Goal: Transaction & Acquisition: Book appointment/travel/reservation

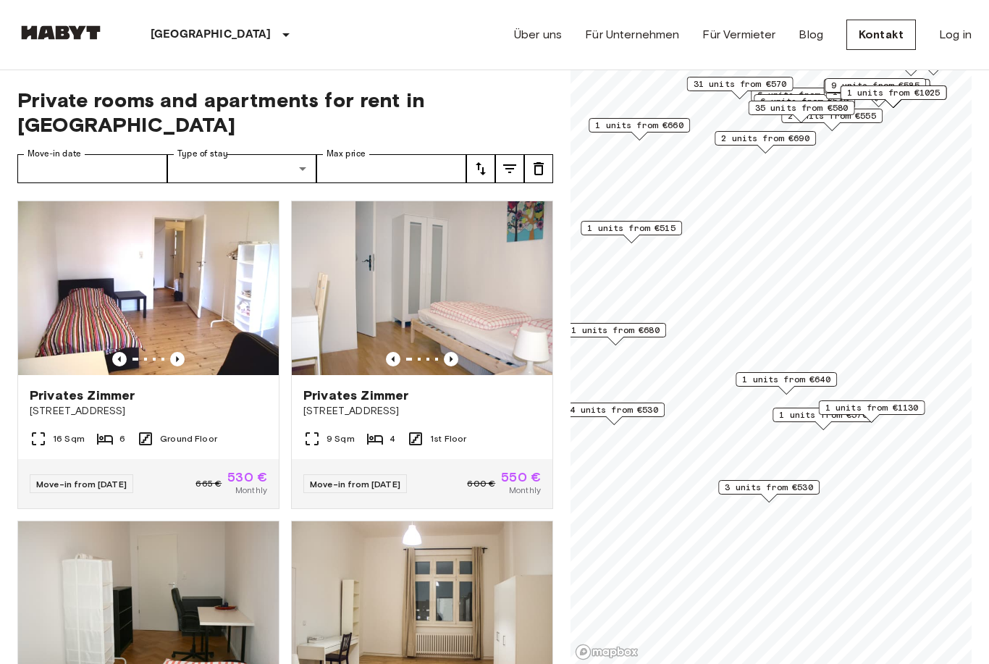
click at [899, 408] on span "1 units from €1130" at bounding box center [872, 407] width 93 height 13
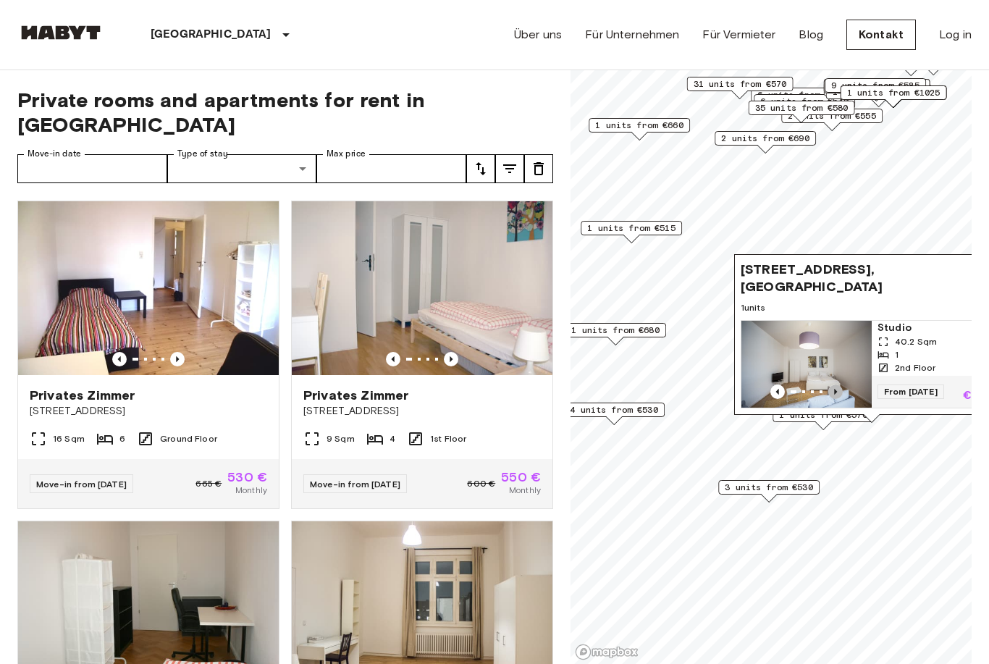
click at [841, 395] on icon "Previous image" at bounding box center [836, 392] width 14 height 14
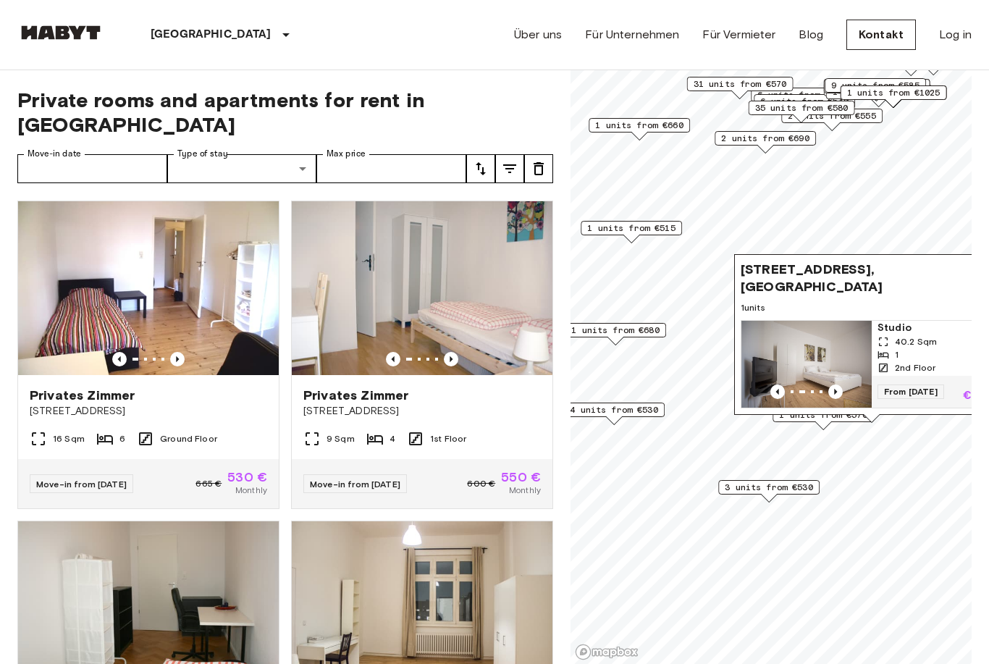
click at [837, 385] on icon "Previous image" at bounding box center [836, 392] width 14 height 14
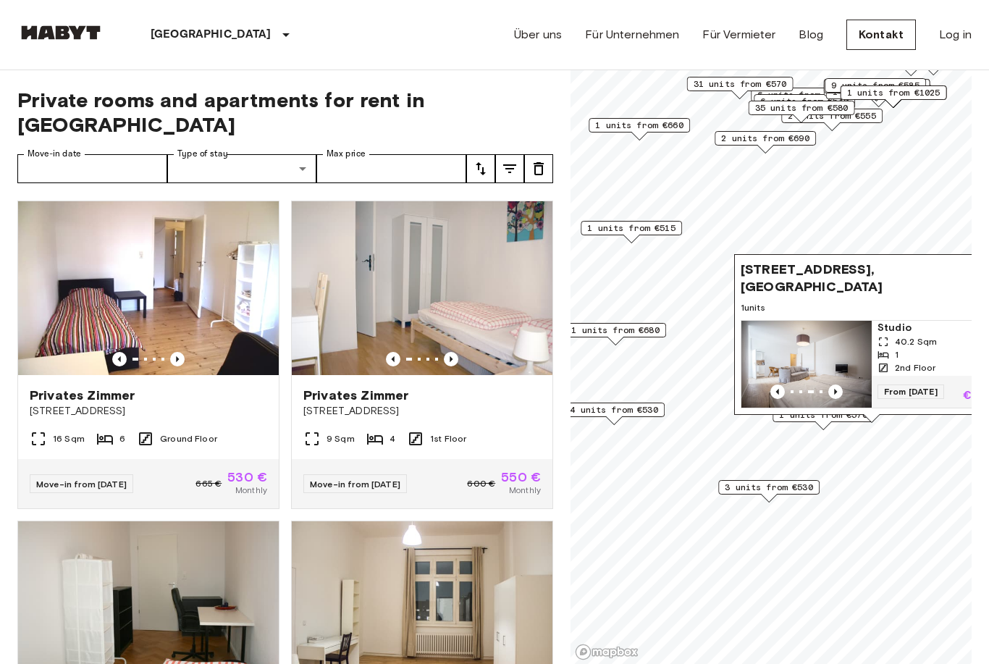
click at [910, 288] on span "Gotenstraße 73, 10829 Berlin, GER" at bounding box center [857, 278] width 233 height 35
click at [911, 330] on span "Studio" at bounding box center [937, 328] width 119 height 14
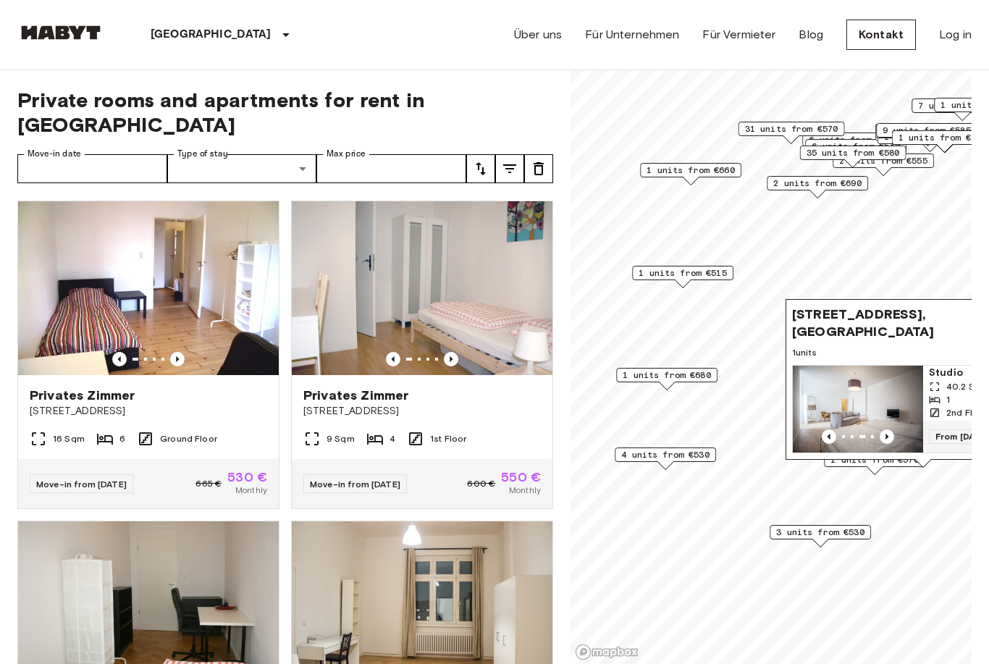
click at [713, 275] on span "1 units from €515" at bounding box center [683, 273] width 88 height 13
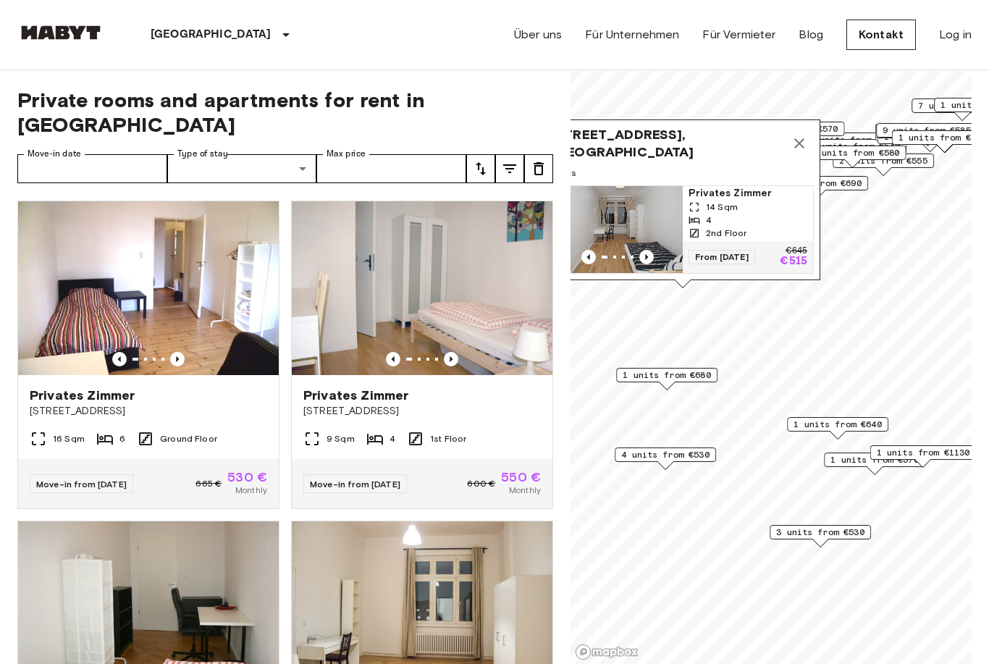
click at [700, 374] on span "1 units from €680" at bounding box center [667, 375] width 88 height 13
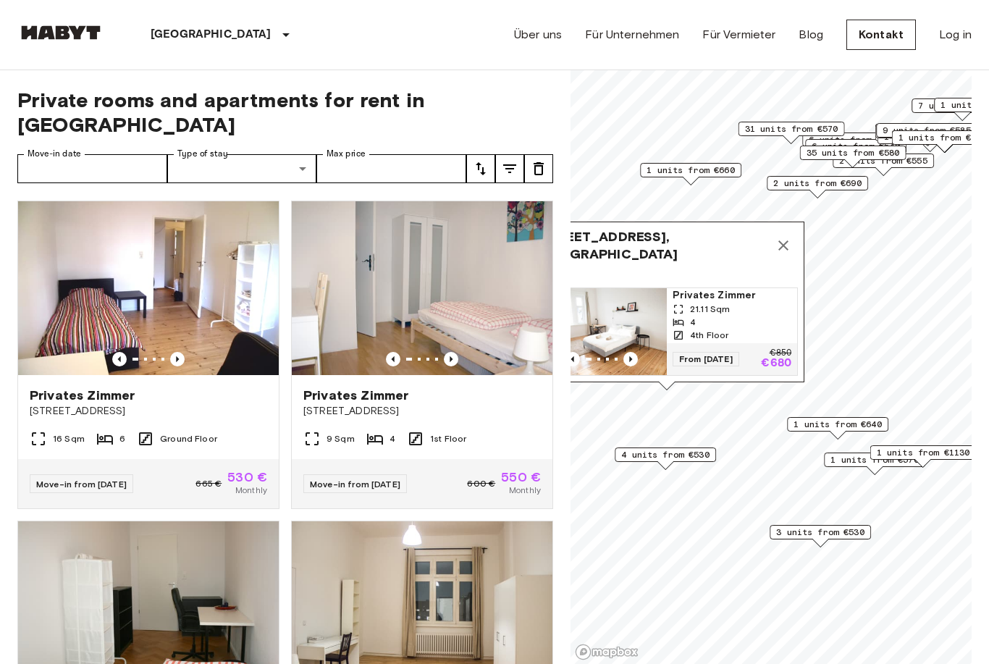
click at [826, 189] on span "2 units from €690" at bounding box center [817, 183] width 88 height 13
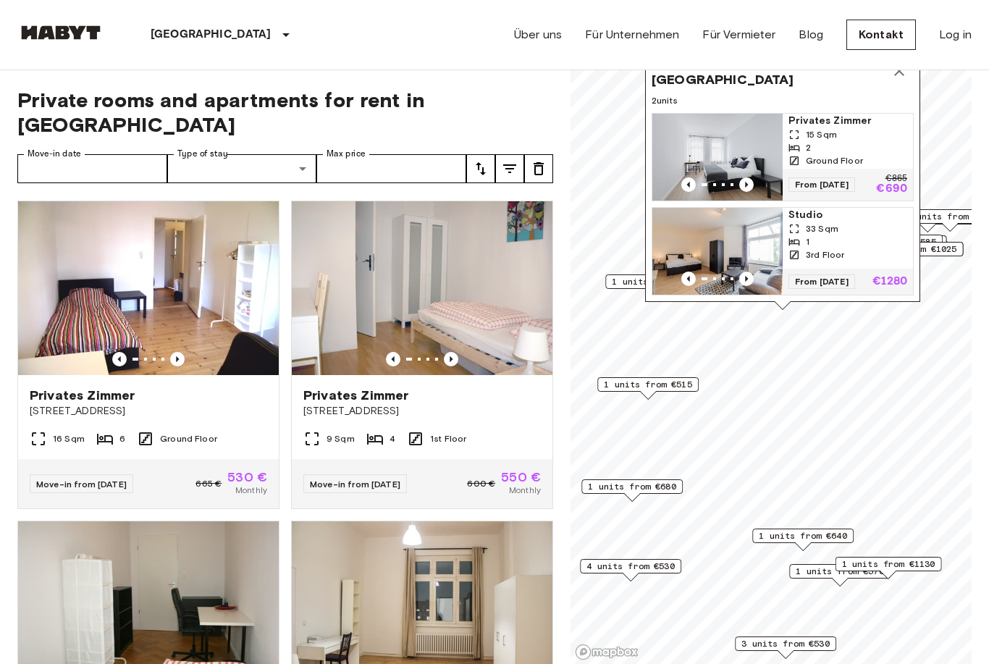
click at [729, 248] on img "Map marker" at bounding box center [718, 251] width 130 height 87
click at [892, 277] on p "€1280" at bounding box center [890, 282] width 35 height 12
click at [683, 385] on span "1 units from €515" at bounding box center [648, 384] width 88 height 13
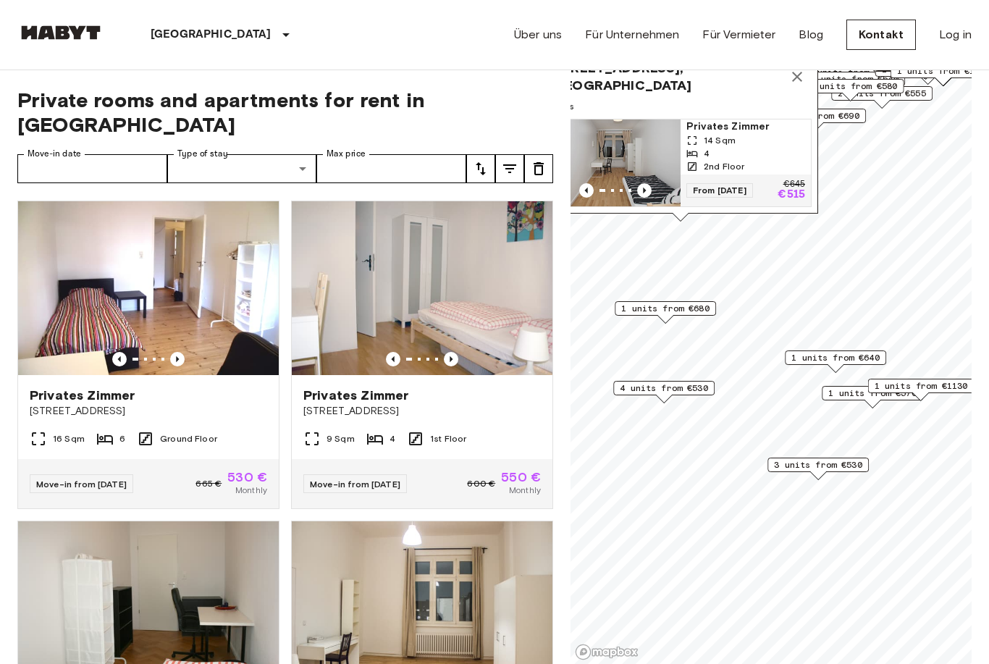
click at [824, 358] on span "1 units from €640" at bounding box center [836, 357] width 88 height 13
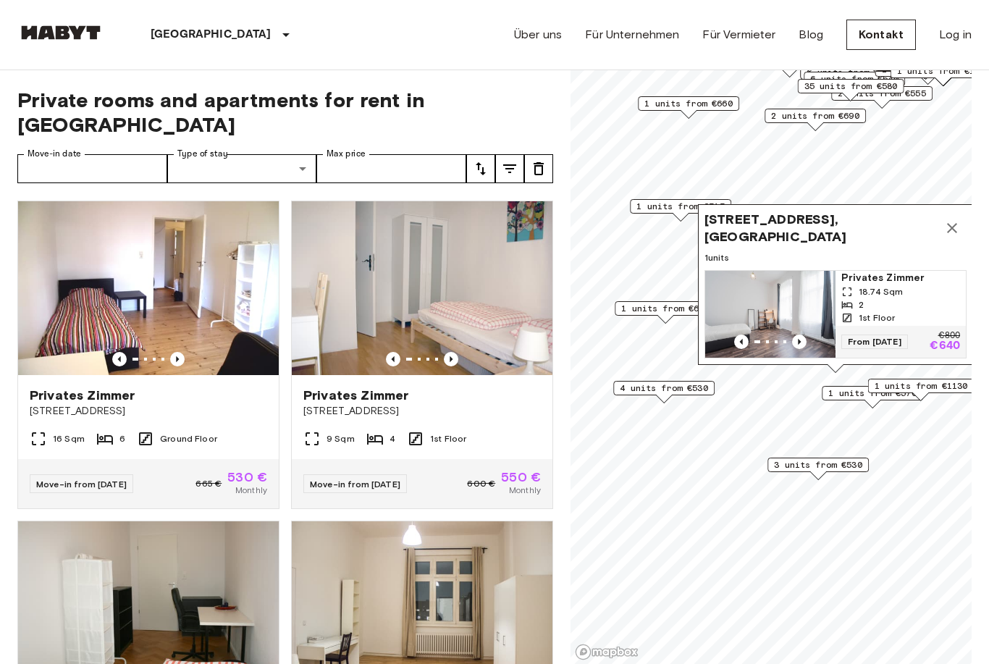
click at [952, 385] on span "1 units from €1130" at bounding box center [921, 386] width 93 height 13
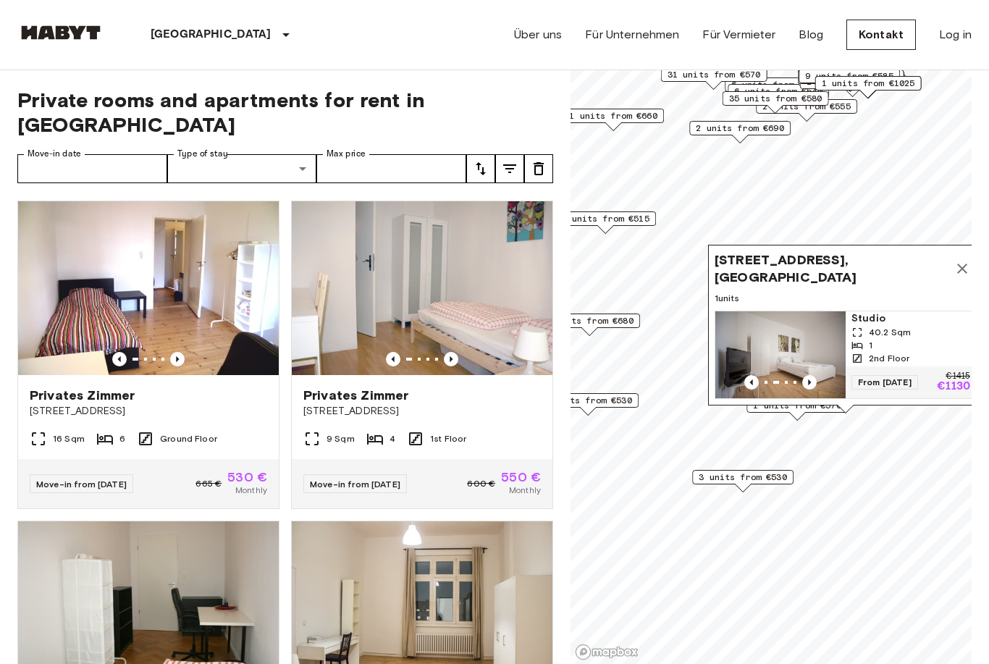
click at [810, 375] on icon "Previous image" at bounding box center [809, 382] width 14 height 14
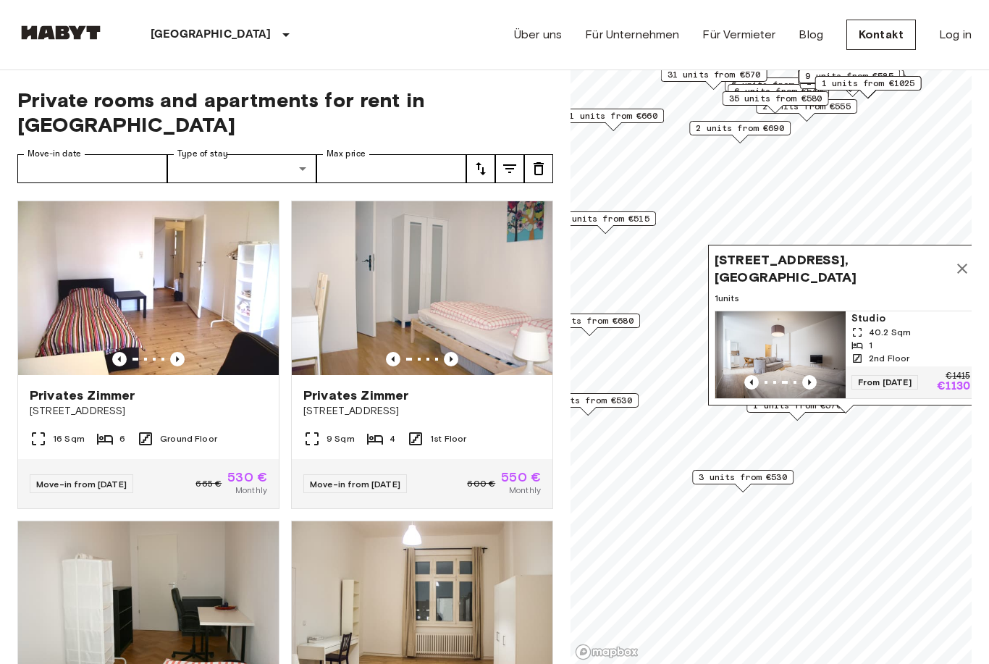
click at [810, 381] on icon "Previous image" at bounding box center [809, 383] width 3 height 6
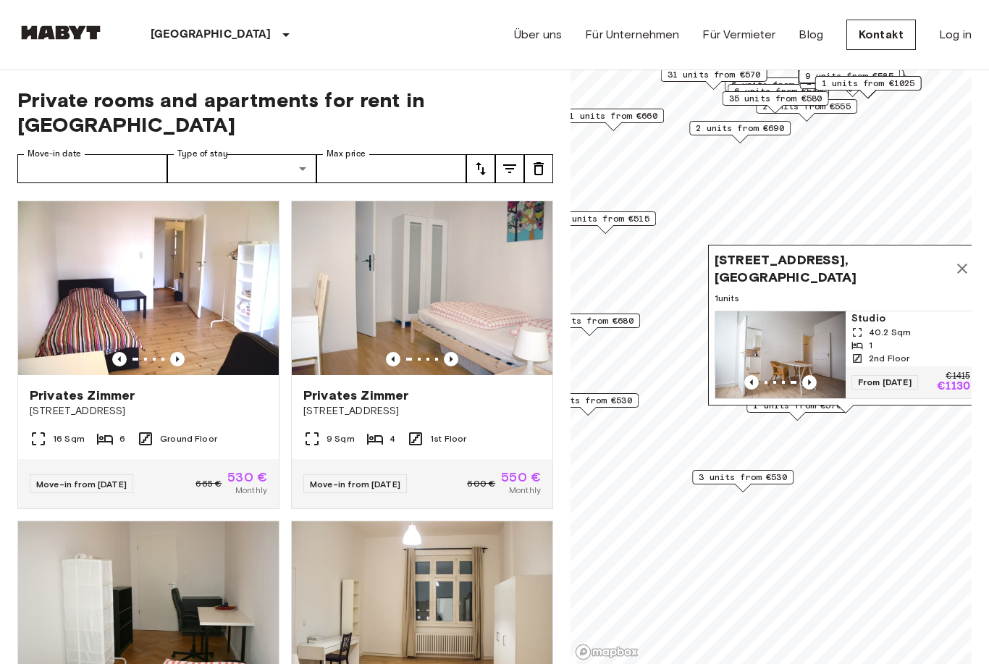
click at [812, 382] on icon "Previous image" at bounding box center [809, 382] width 14 height 14
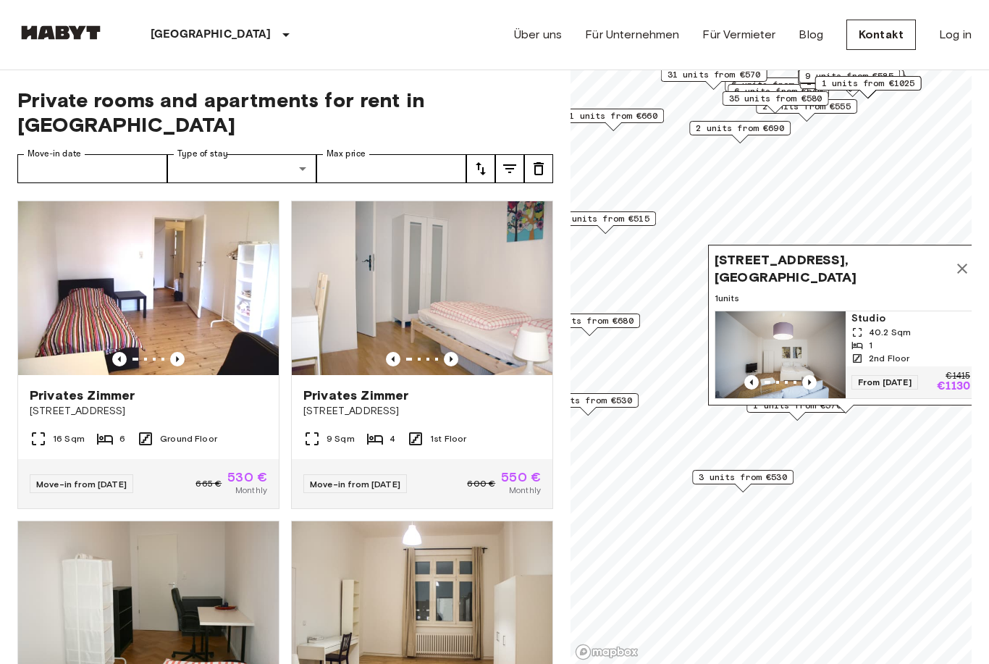
click at [800, 374] on img "Map marker" at bounding box center [781, 354] width 130 height 87
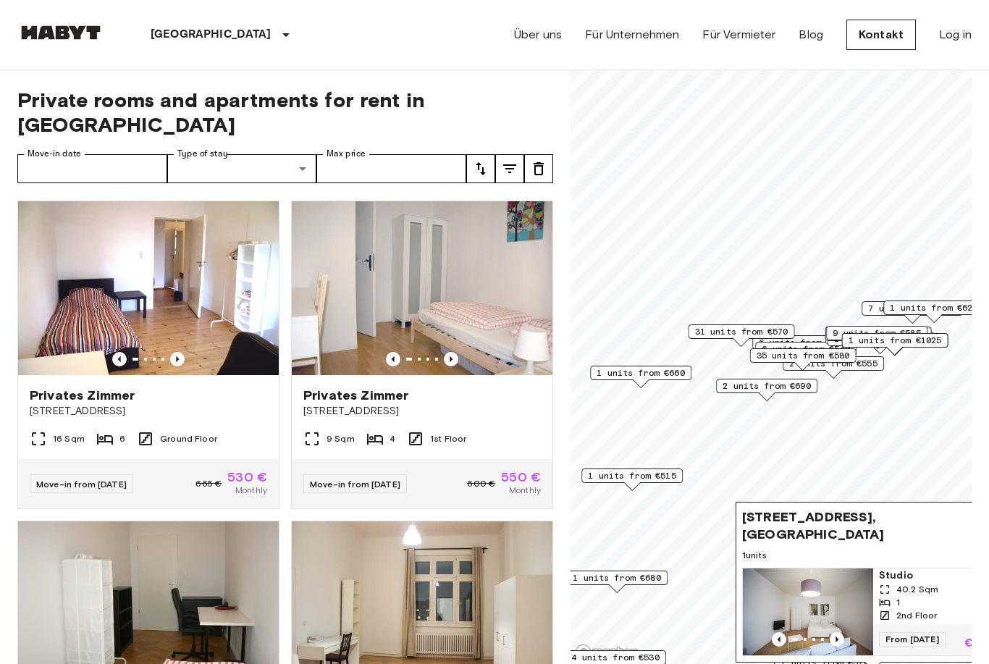
click at [931, 343] on span "1 units from €1025" at bounding box center [895, 340] width 93 height 13
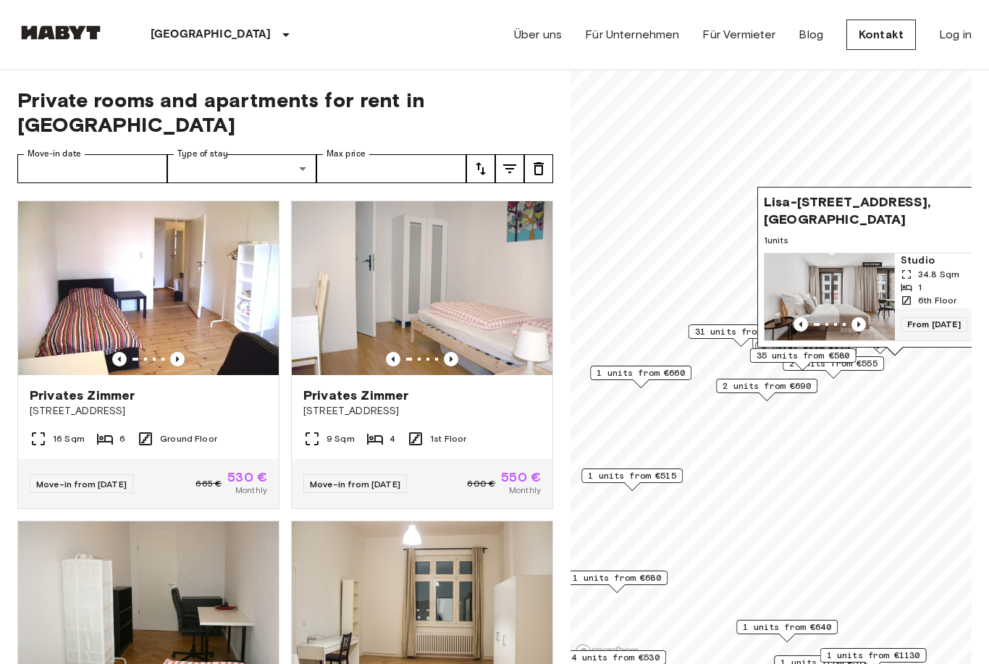
click at [852, 286] on img "Map marker" at bounding box center [830, 296] width 130 height 87
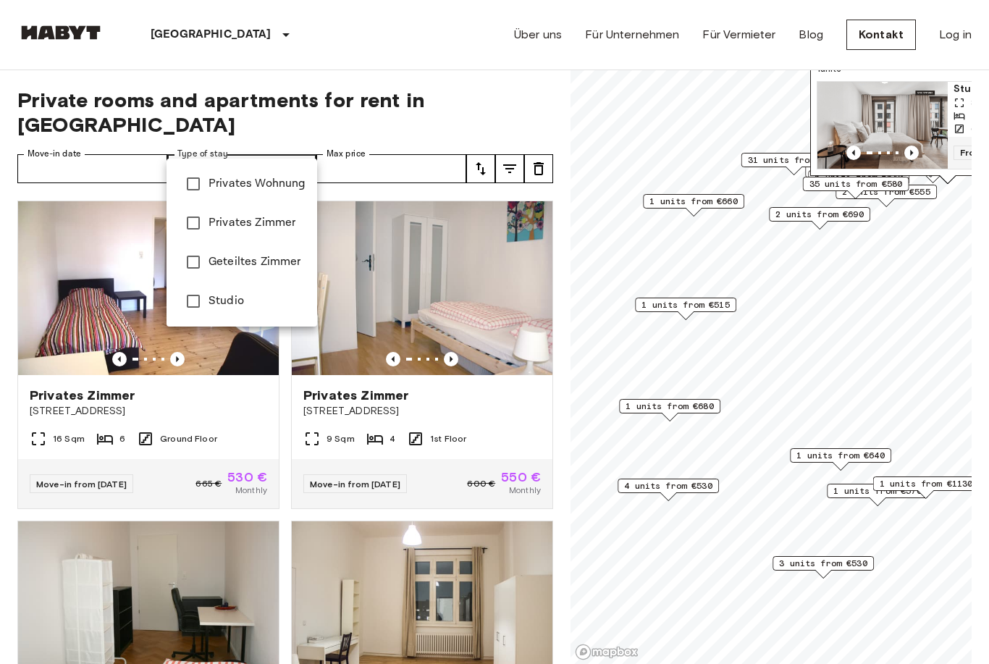
type input "******"
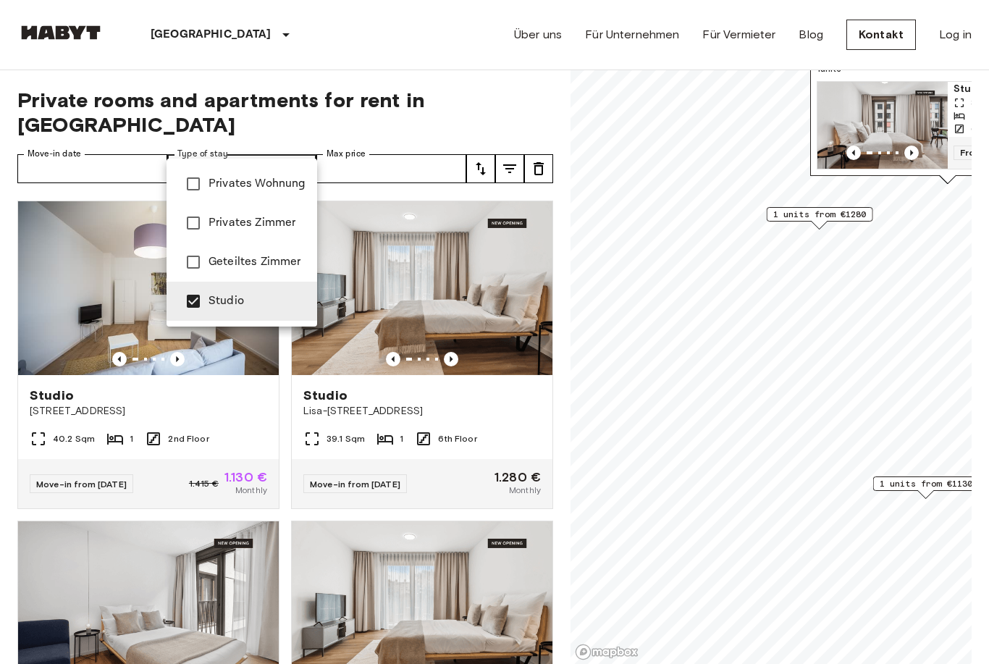
click at [106, 151] on div at bounding box center [494, 332] width 989 height 664
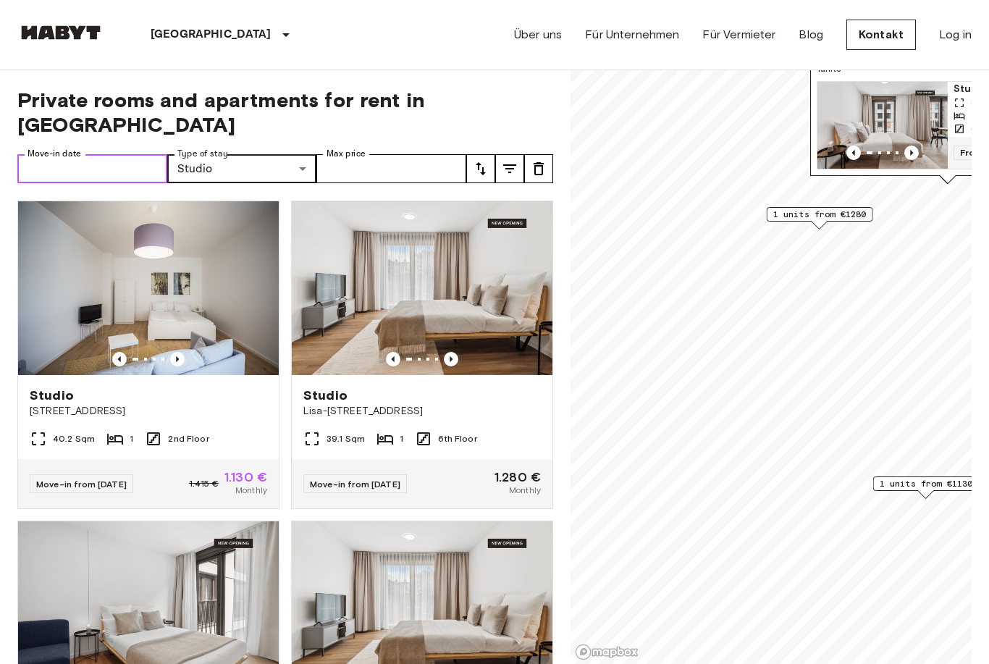
click at [91, 154] on input "Move-in date" at bounding box center [92, 168] width 150 height 29
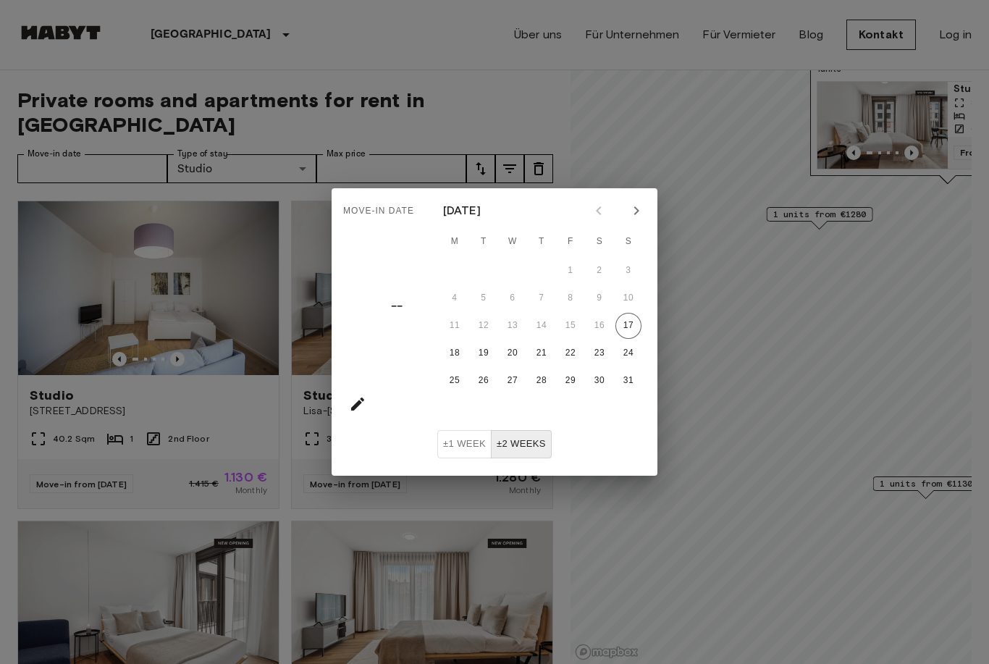
click at [638, 211] on icon "Next month" at bounding box center [636, 210] width 5 height 9
click at [638, 218] on icon "Next month" at bounding box center [636, 210] width 17 height 17
click at [513, 269] on button "1" at bounding box center [513, 271] width 26 height 26
type input "**********"
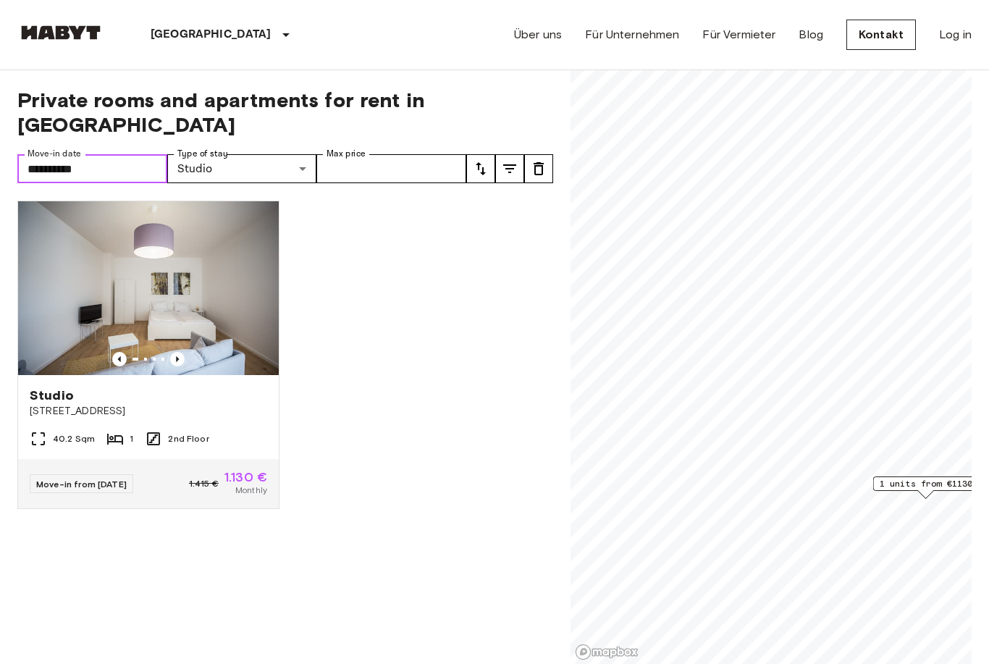
click at [168, 277] on img at bounding box center [148, 288] width 261 height 174
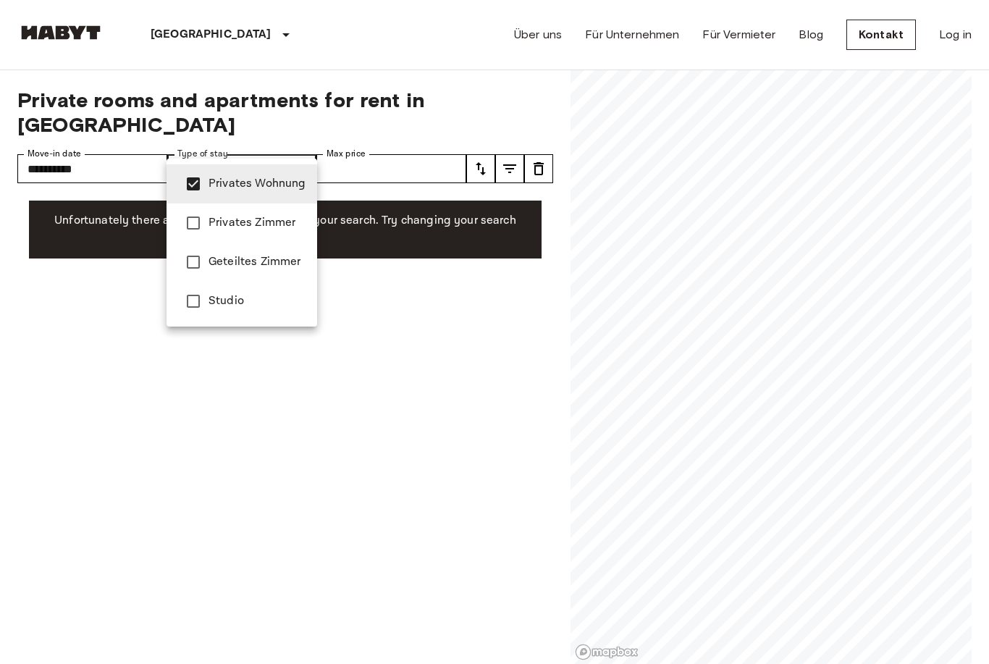
click at [353, 285] on div at bounding box center [494, 332] width 989 height 664
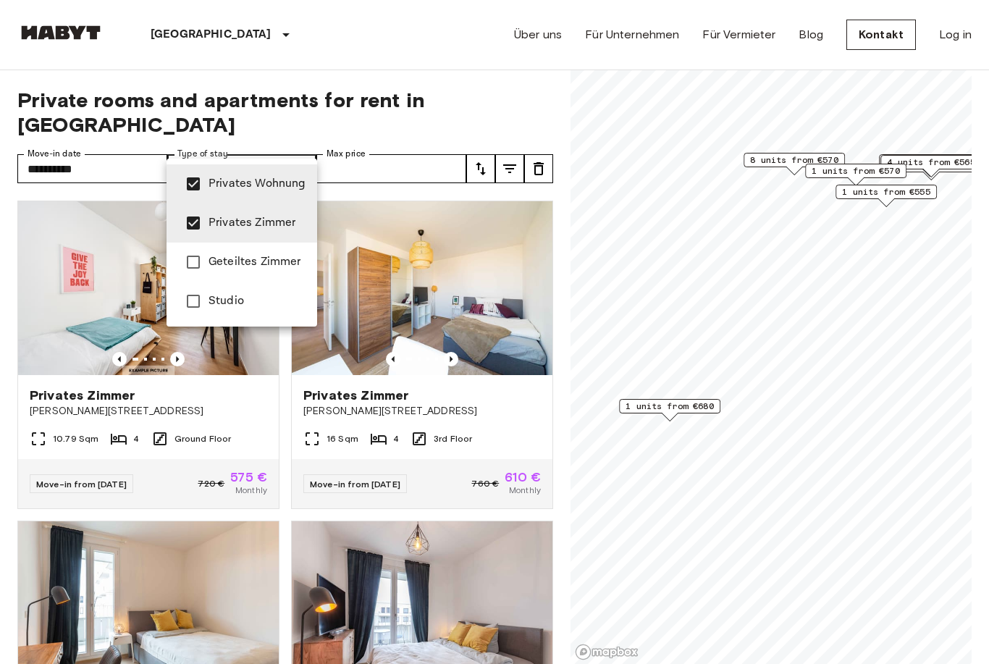
type input "**********"
click at [561, 388] on div at bounding box center [494, 332] width 989 height 664
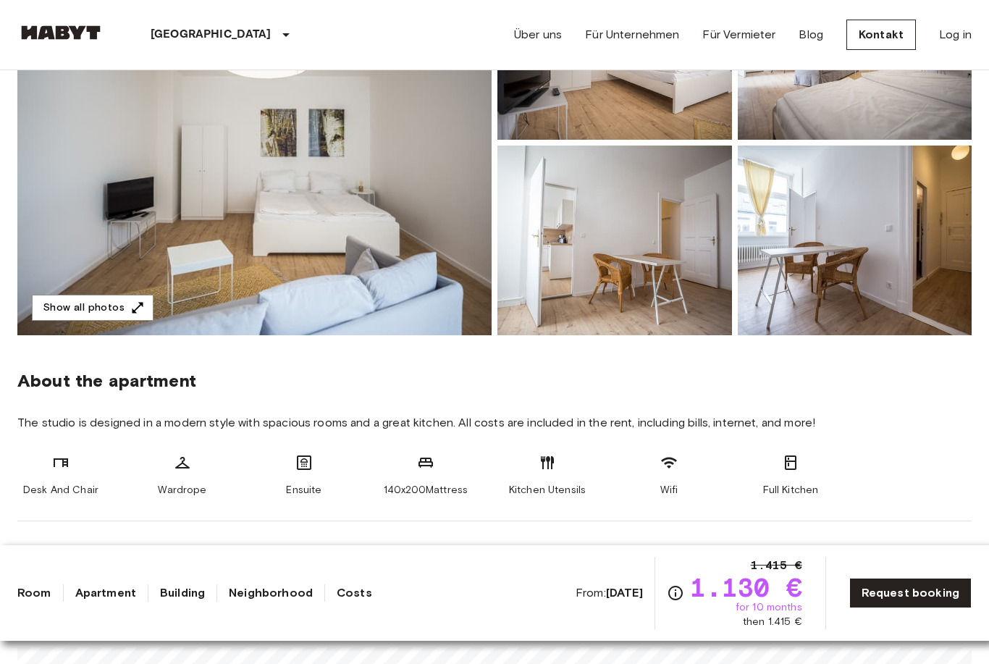
scroll to position [249, 0]
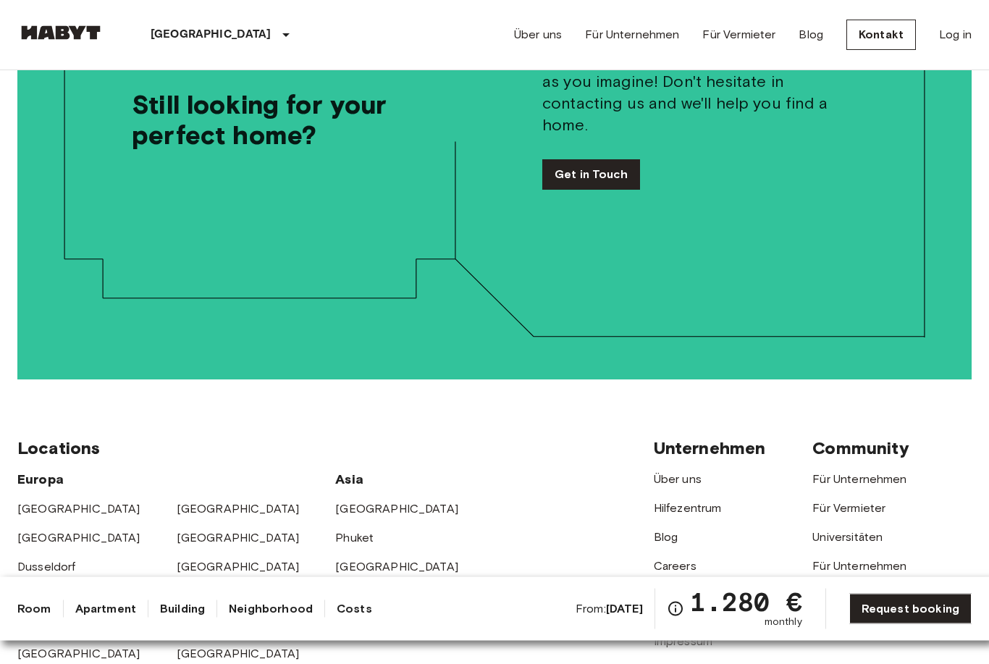
scroll to position [2609, 0]
click at [523, 629] on div "Room Apartment Building Neighborhood Costs From: Nov 4 2025 1.280 € monthly Req…" at bounding box center [494, 609] width 955 height 41
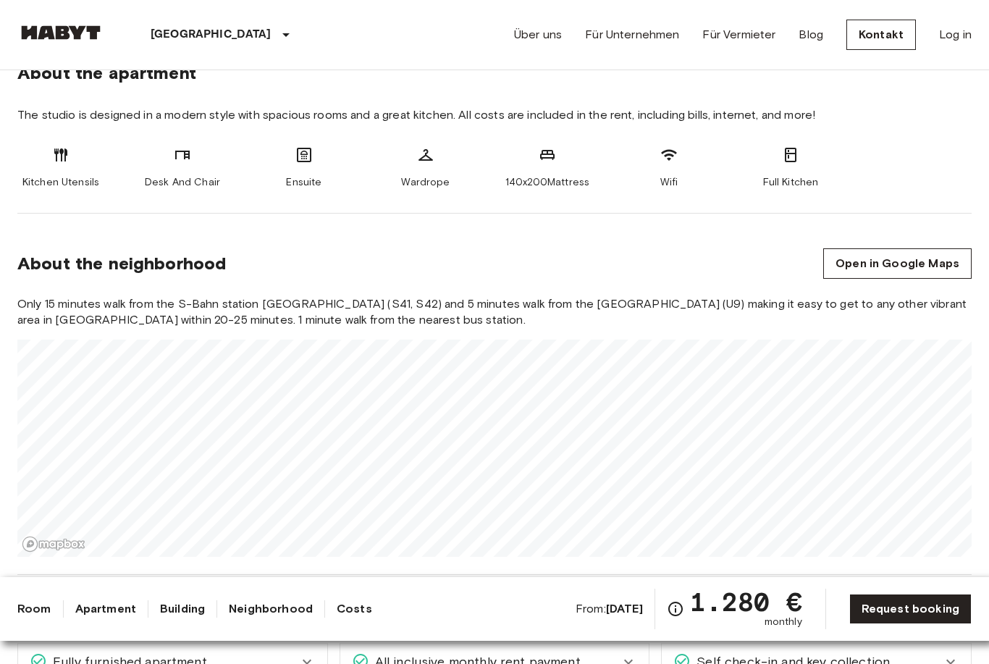
scroll to position [542, 0]
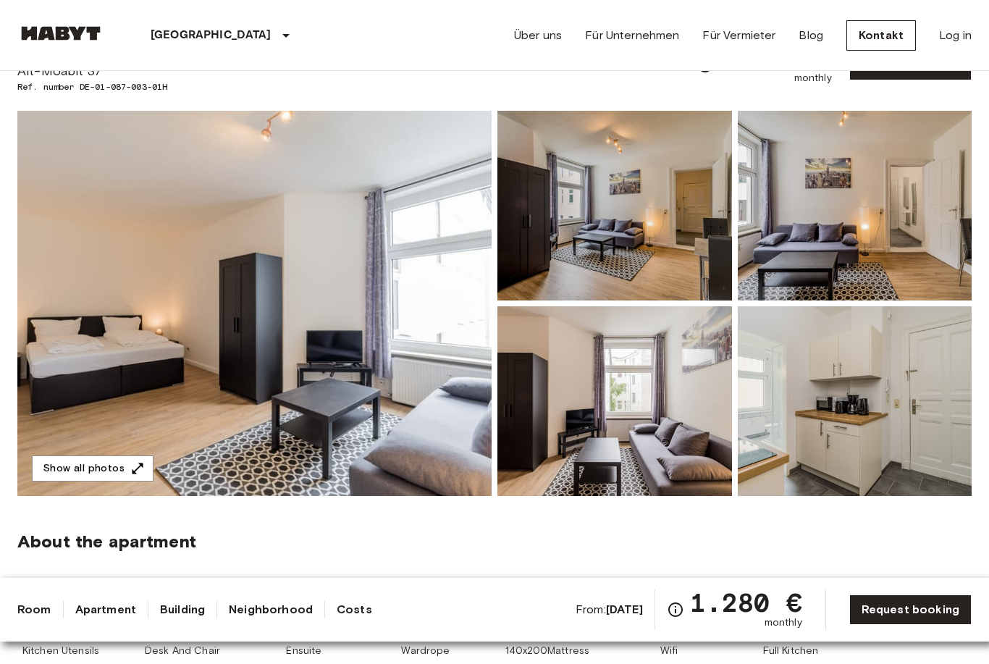
click at [383, 393] on img at bounding box center [254, 302] width 474 height 385
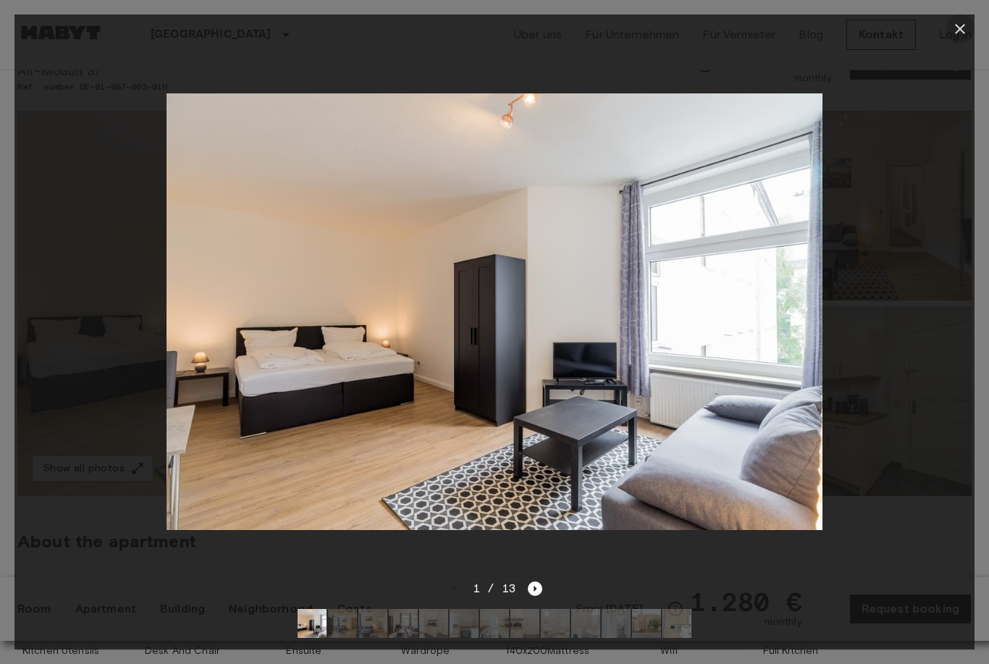
click at [959, 36] on icon "button" at bounding box center [960, 28] width 17 height 17
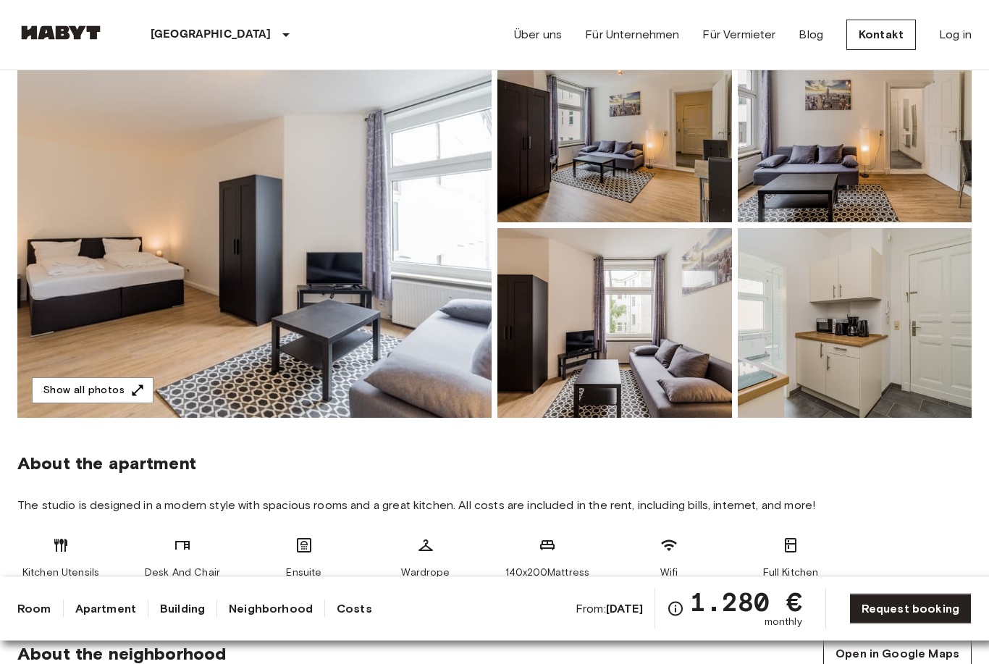
scroll to position [0, 0]
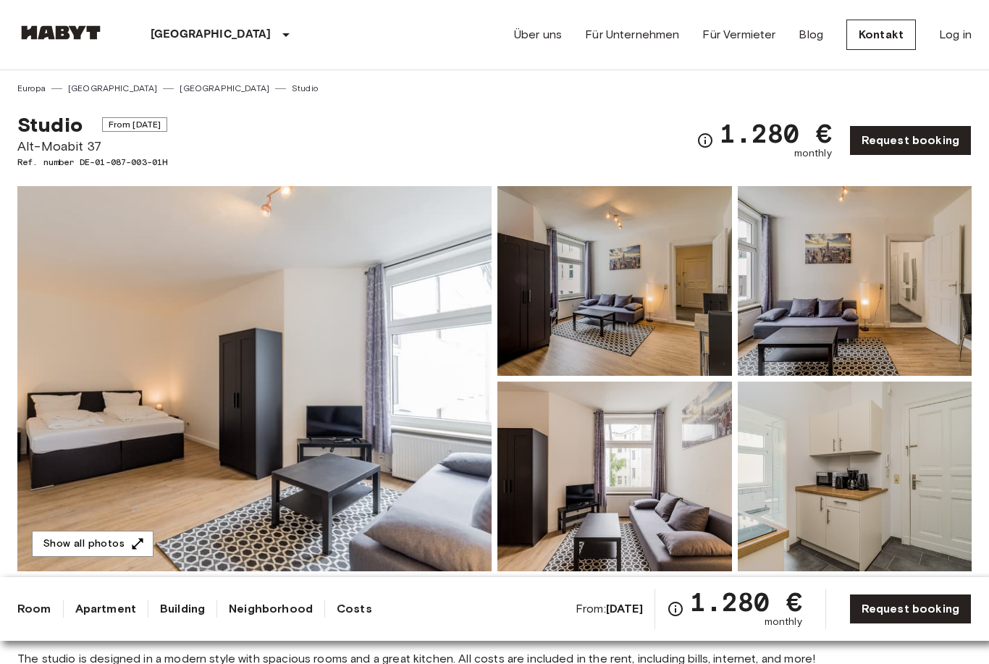
click at [676, 606] on icon "Check cost overview for full price breakdown. Please note that discounts apply …" at bounding box center [675, 608] width 17 height 17
click at [759, 608] on span "1.280 €" at bounding box center [746, 602] width 112 height 26
click at [703, 141] on icon "Check cost overview for full price breakdown. Please note that discounts apply …" at bounding box center [705, 140] width 17 height 17
click at [810, 159] on span "monthly" at bounding box center [813, 153] width 38 height 14
click at [793, 138] on span "1.280 €" at bounding box center [776, 133] width 112 height 26
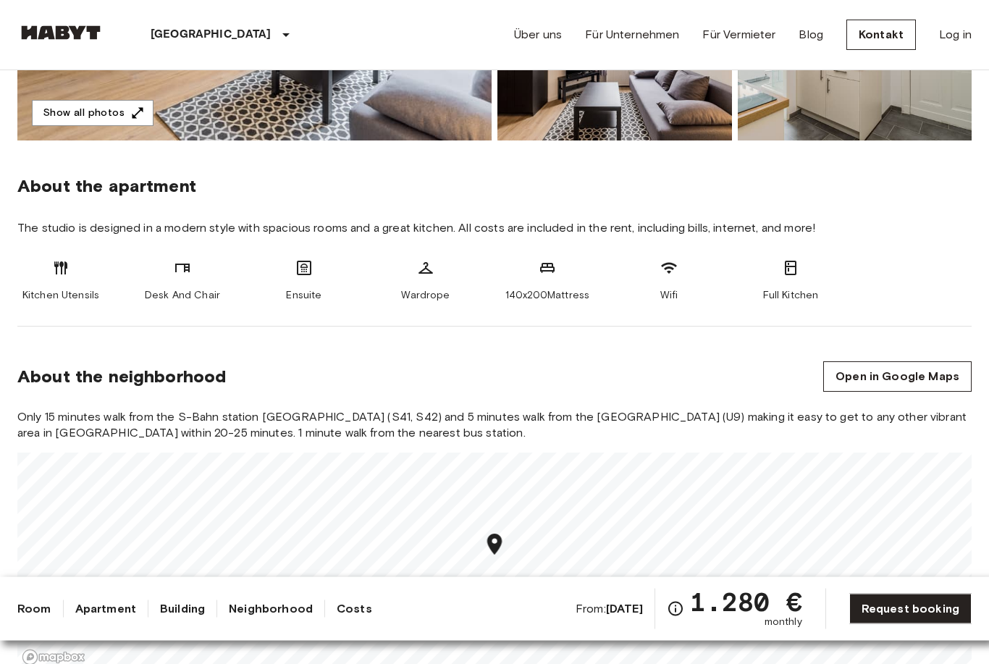
scroll to position [432, 0]
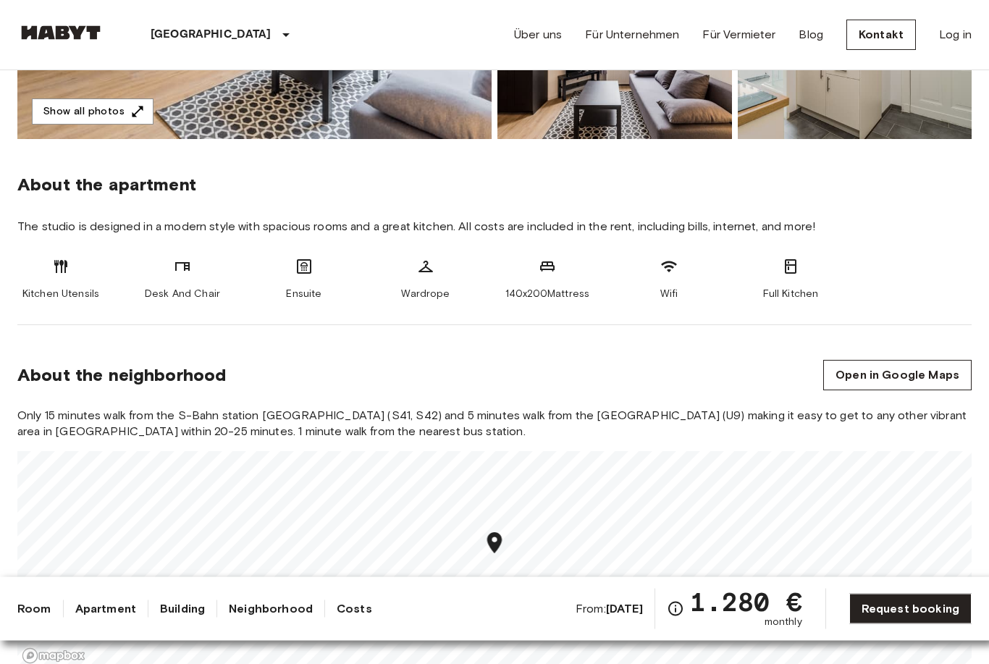
click at [616, 616] on b "Nov 4 2025" at bounding box center [624, 609] width 37 height 14
click at [907, 624] on link "Request booking" at bounding box center [911, 609] width 122 height 30
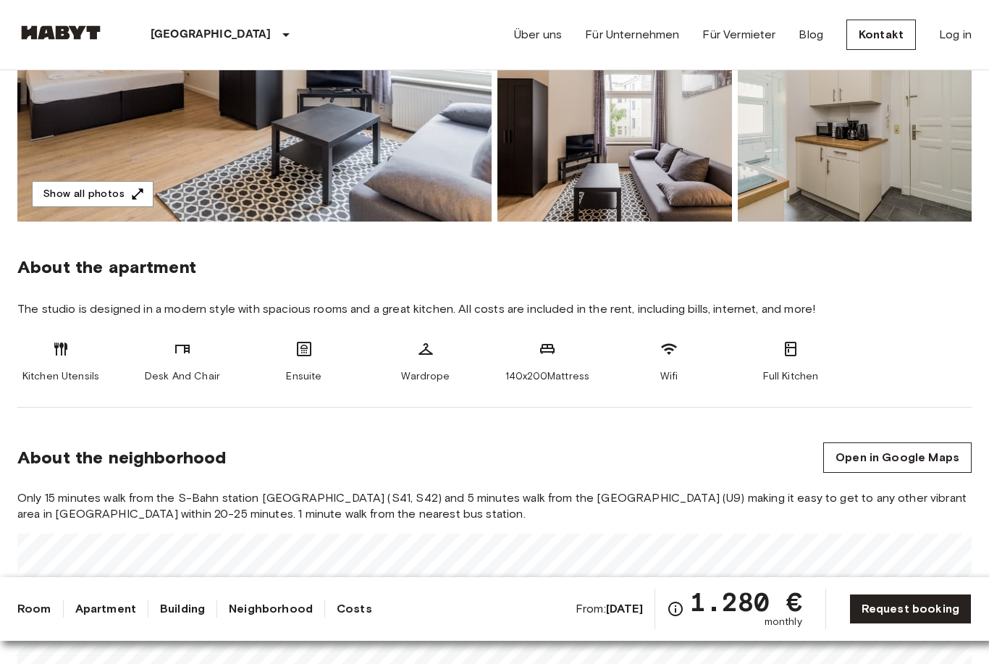
scroll to position [353, 0]
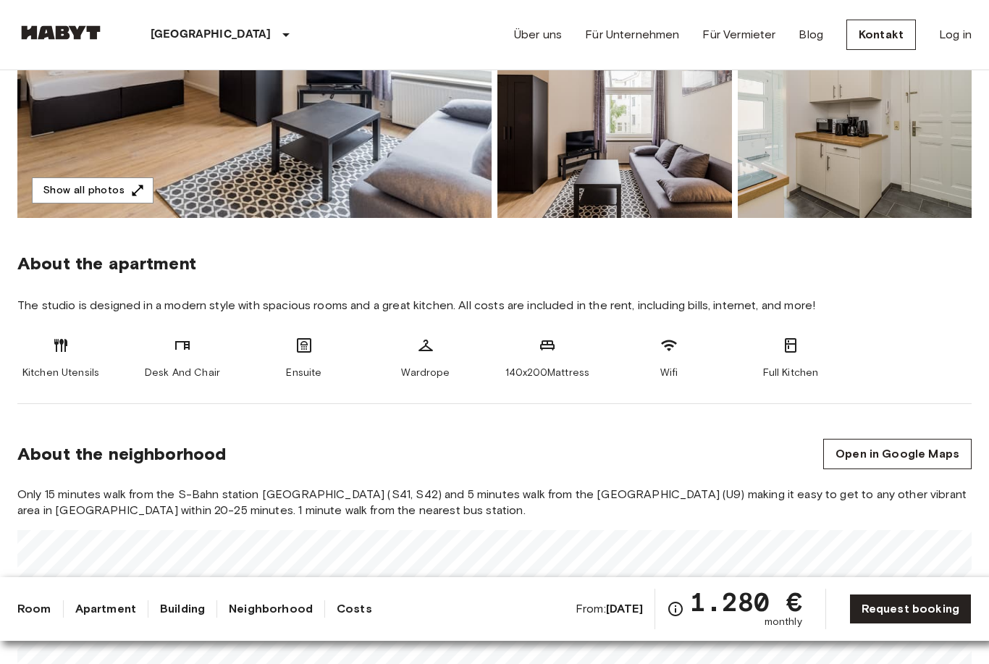
click at [901, 624] on link "Request booking" at bounding box center [911, 609] width 122 height 30
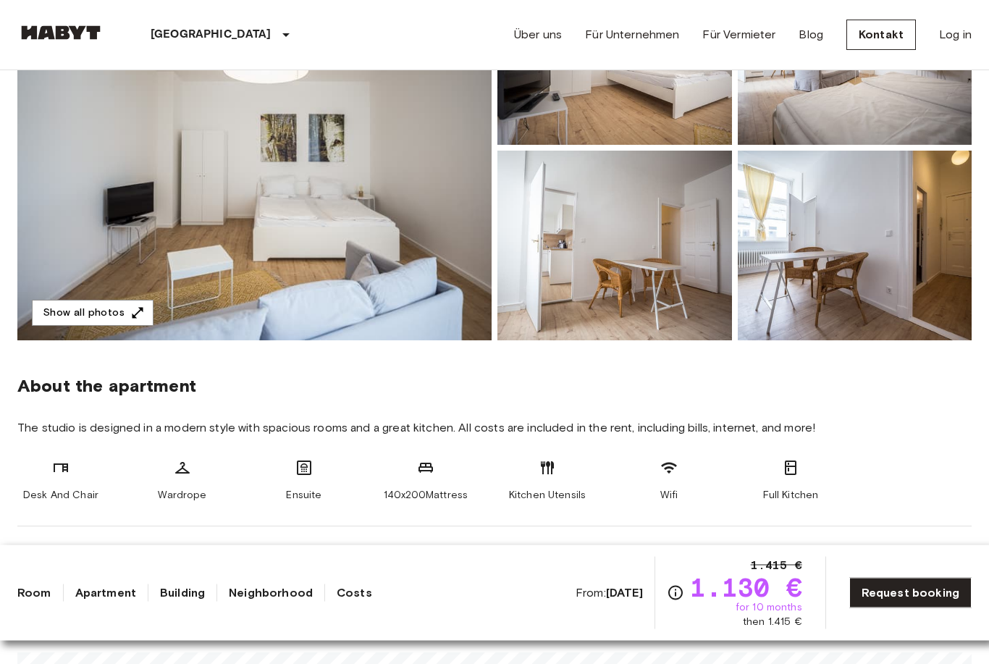
scroll to position [247, 0]
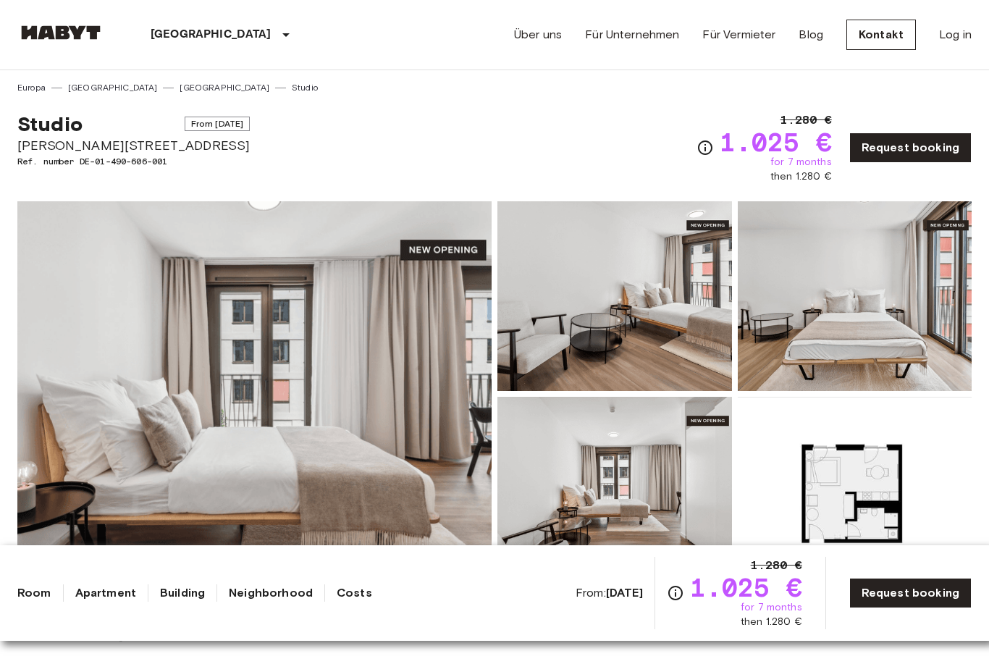
scroll to position [1, 0]
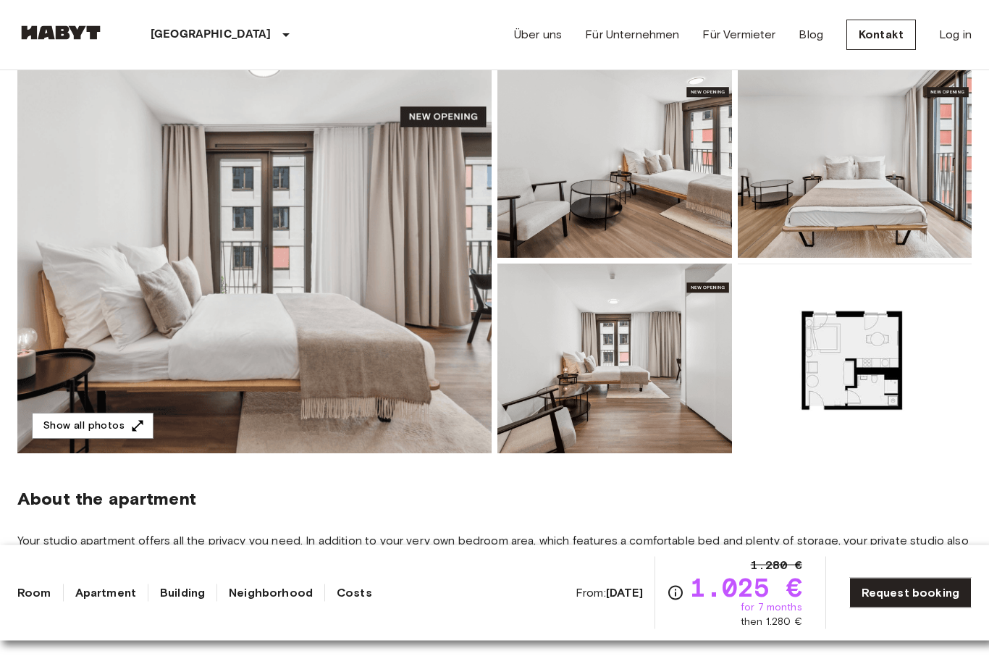
click at [147, 314] on img at bounding box center [254, 261] width 474 height 385
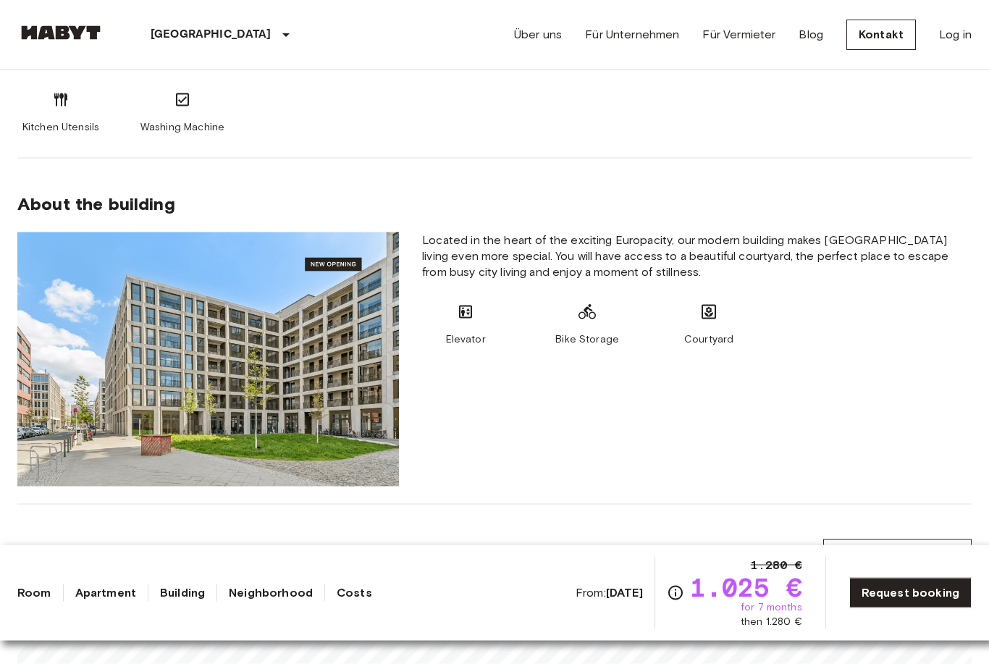
scroll to position [714, 0]
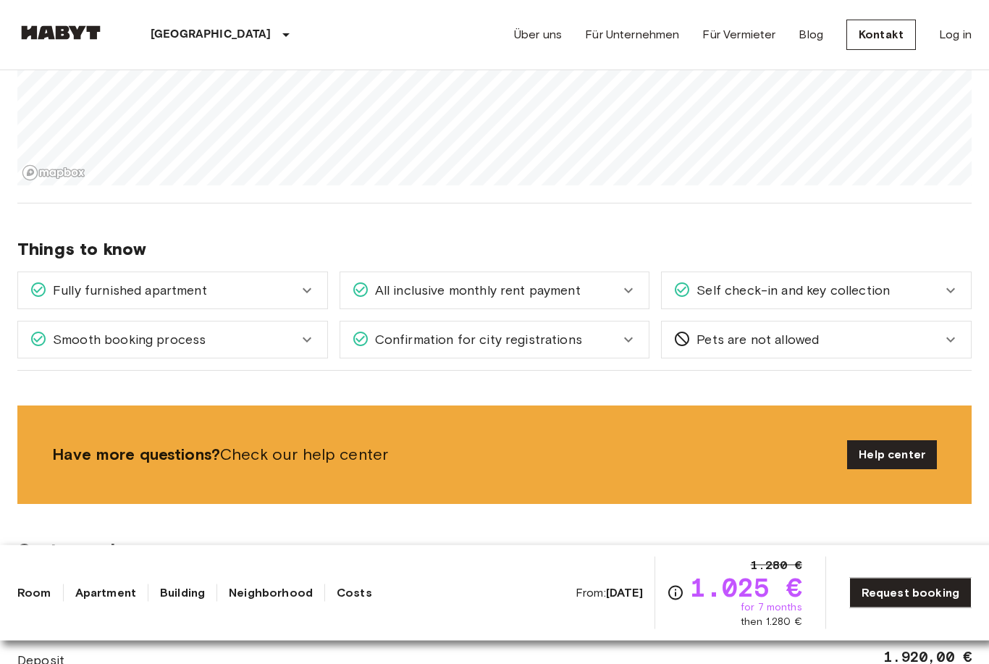
scroll to position [1372, 0]
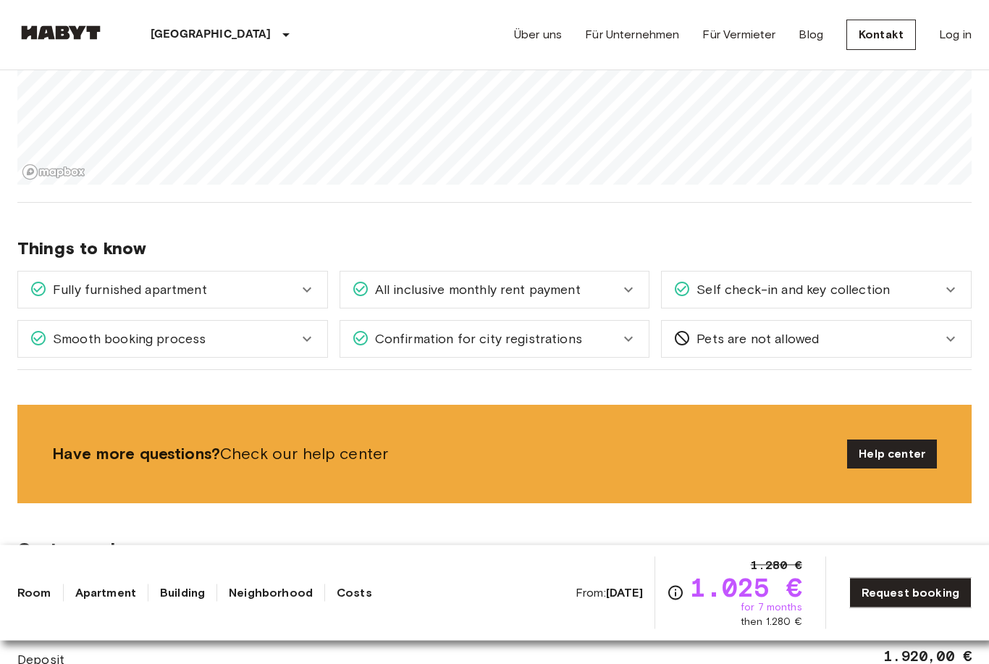
click at [306, 337] on icon at bounding box center [306, 339] width 17 height 17
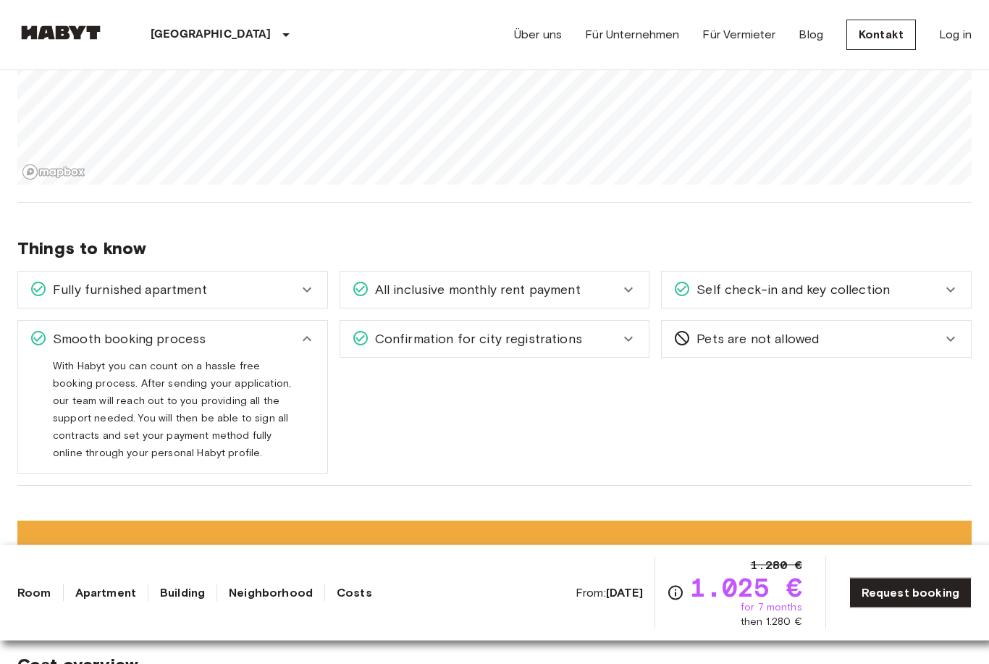
scroll to position [1372, 0]
click at [630, 285] on icon at bounding box center [628, 289] width 17 height 17
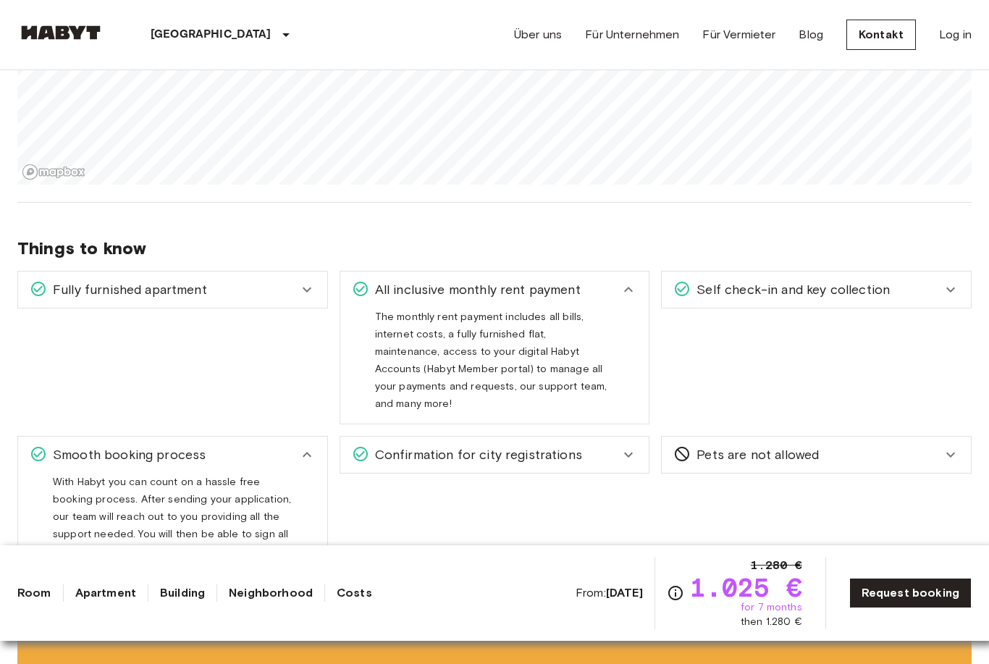
click at [620, 445] on div "Confirmation for city registrations" at bounding box center [486, 454] width 269 height 19
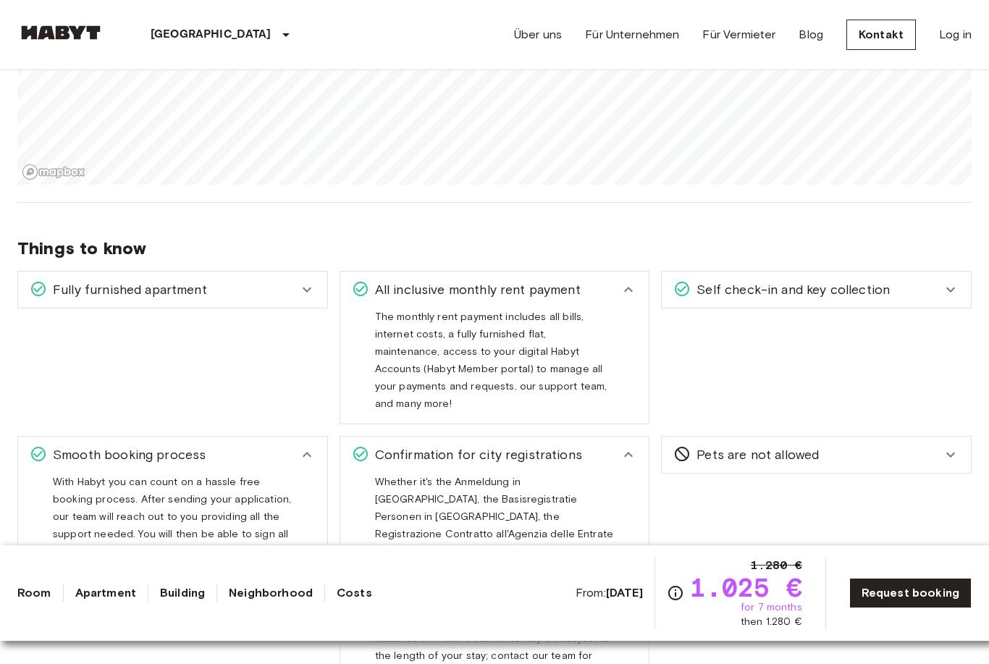
click at [303, 292] on icon at bounding box center [306, 289] width 17 height 17
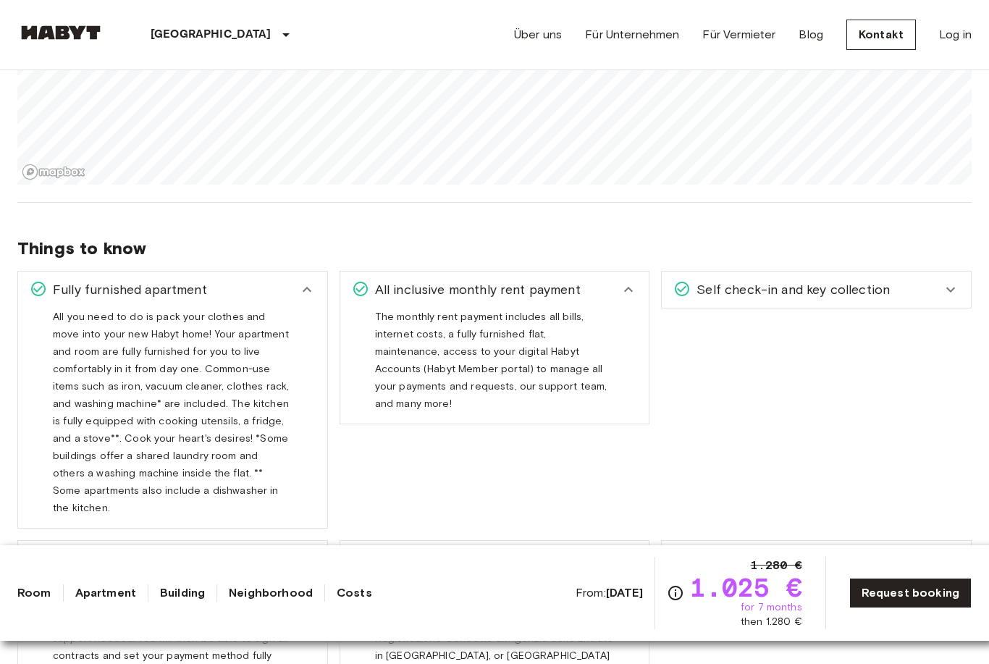
click at [884, 293] on span "Self check-in and key collection" at bounding box center [790, 289] width 199 height 19
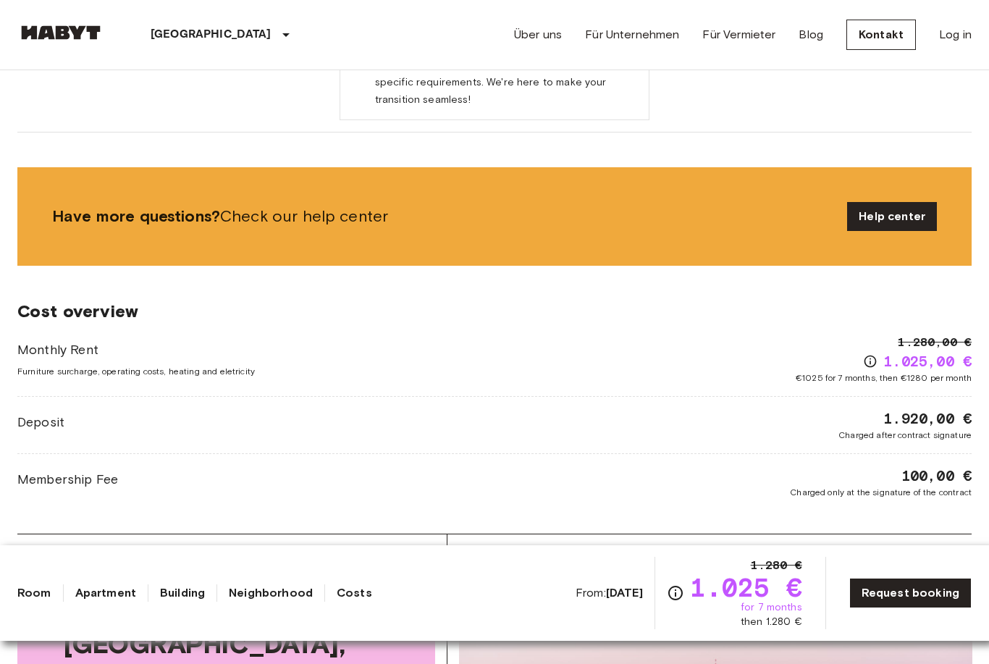
scroll to position [2067, 0]
click at [869, 355] on icon "Check cost overview for full price breakdown. Please note that discounts apply …" at bounding box center [870, 362] width 14 height 14
click at [898, 352] on span "1.025,00 €" at bounding box center [928, 362] width 88 height 20
click at [870, 352] on div "1.025,00 €" at bounding box center [917, 362] width 109 height 20
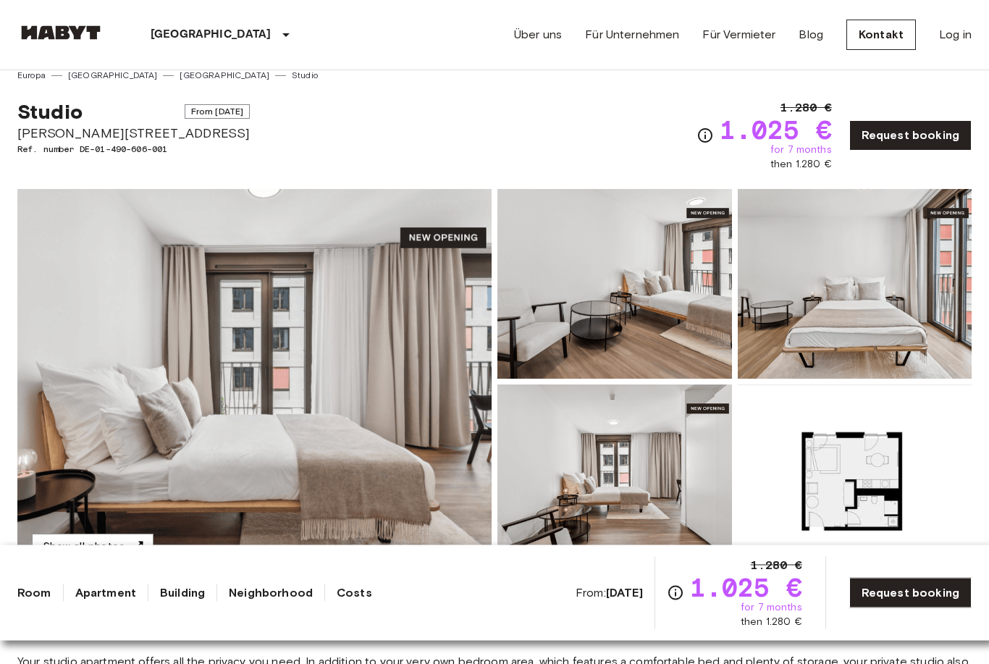
scroll to position [14, 0]
click at [432, 478] on img at bounding box center [254, 380] width 474 height 385
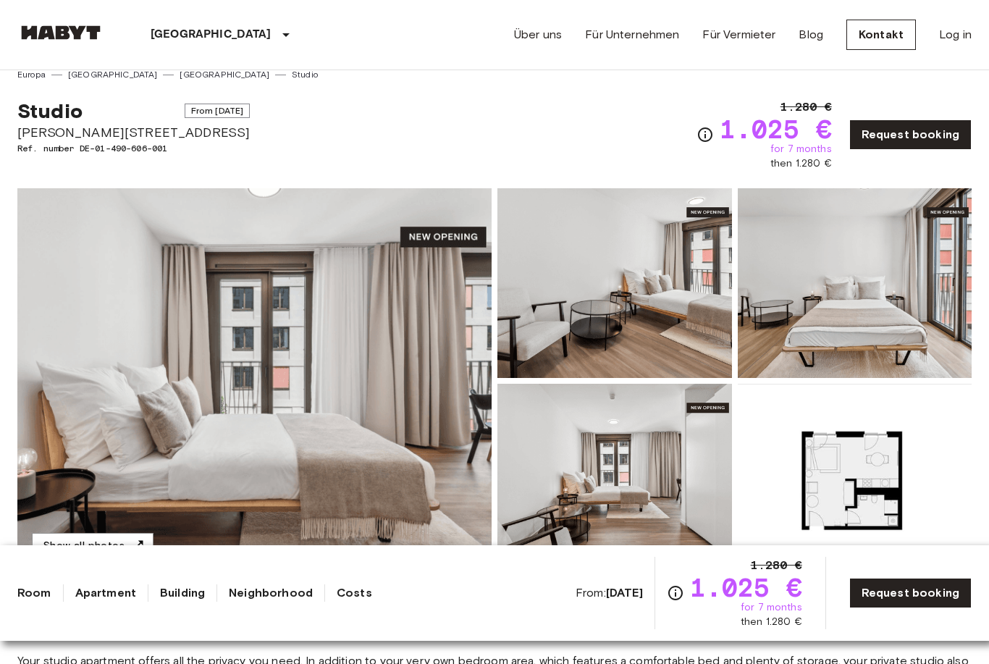
click at [919, 141] on link "Request booking" at bounding box center [911, 134] width 122 height 30
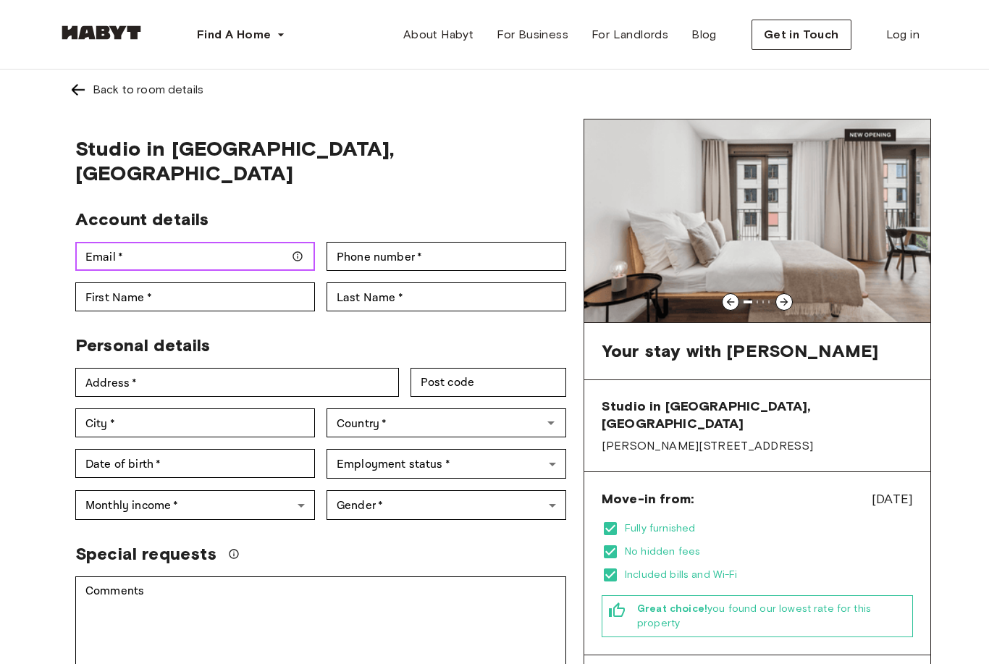
click at [214, 242] on input "Email   *" at bounding box center [195, 256] width 240 height 29
type input "**********"
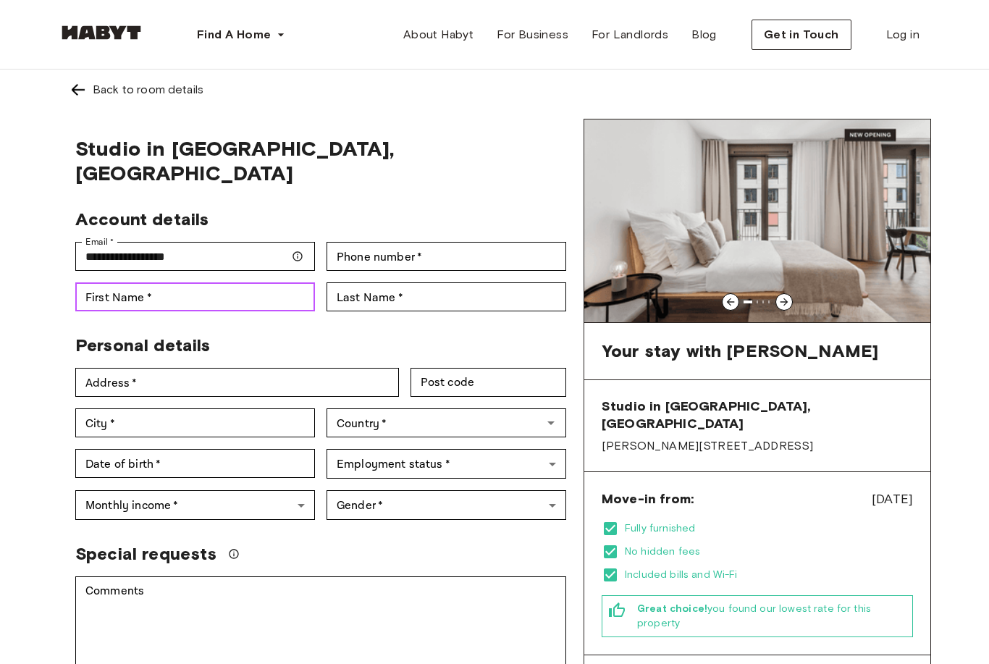
click at [210, 282] on input "First Name   *" at bounding box center [195, 296] width 240 height 29
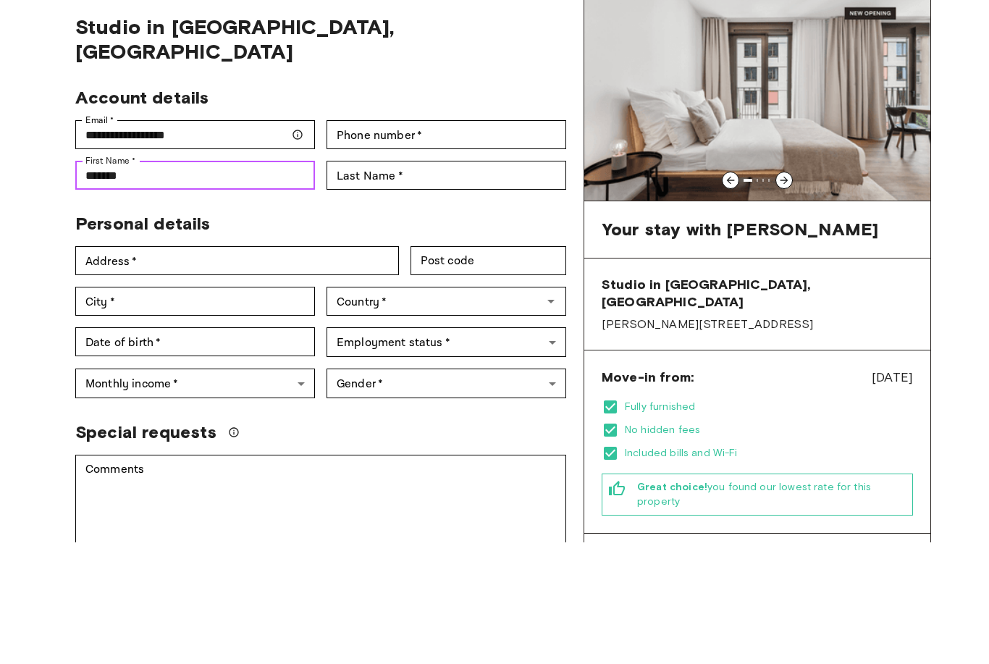
type input "*******"
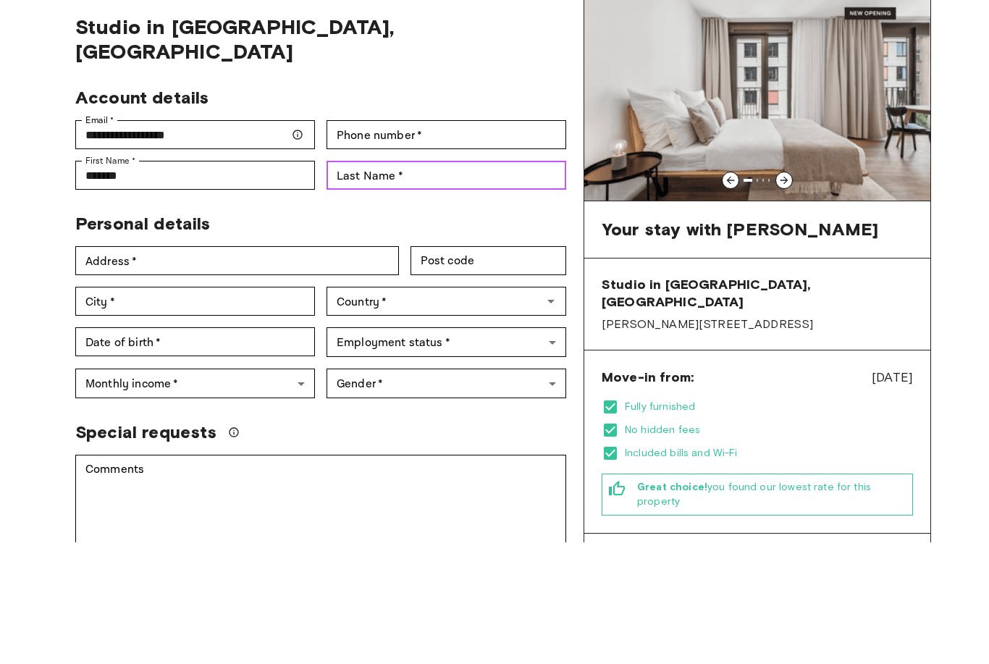
click at [400, 282] on input "Last Name   *" at bounding box center [447, 296] width 240 height 29
type input "**********"
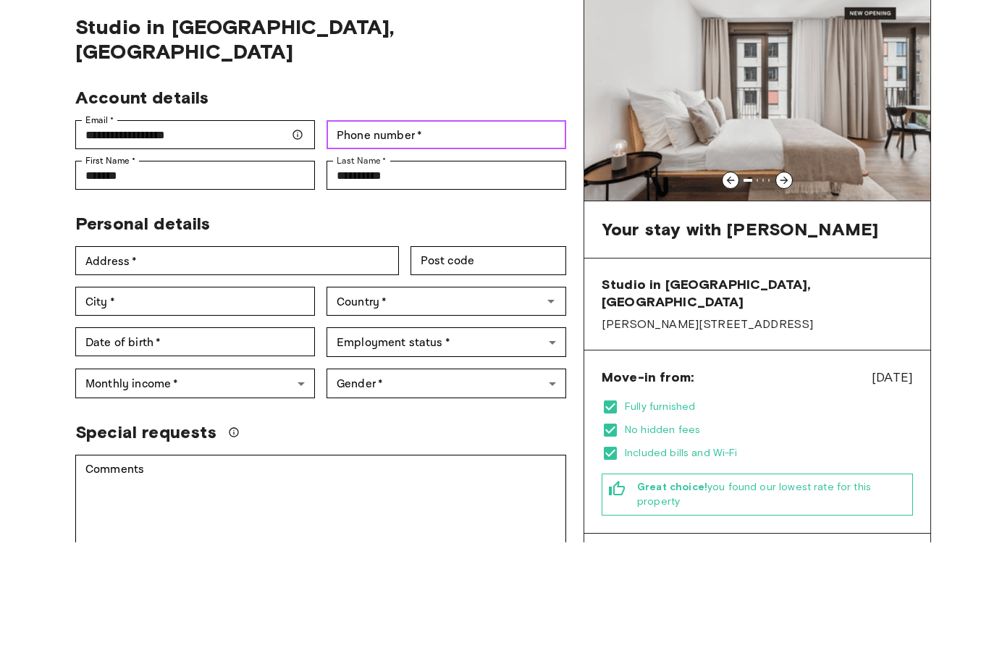
click at [410, 242] on div "Phone number   * Phone number   *" at bounding box center [447, 256] width 240 height 29
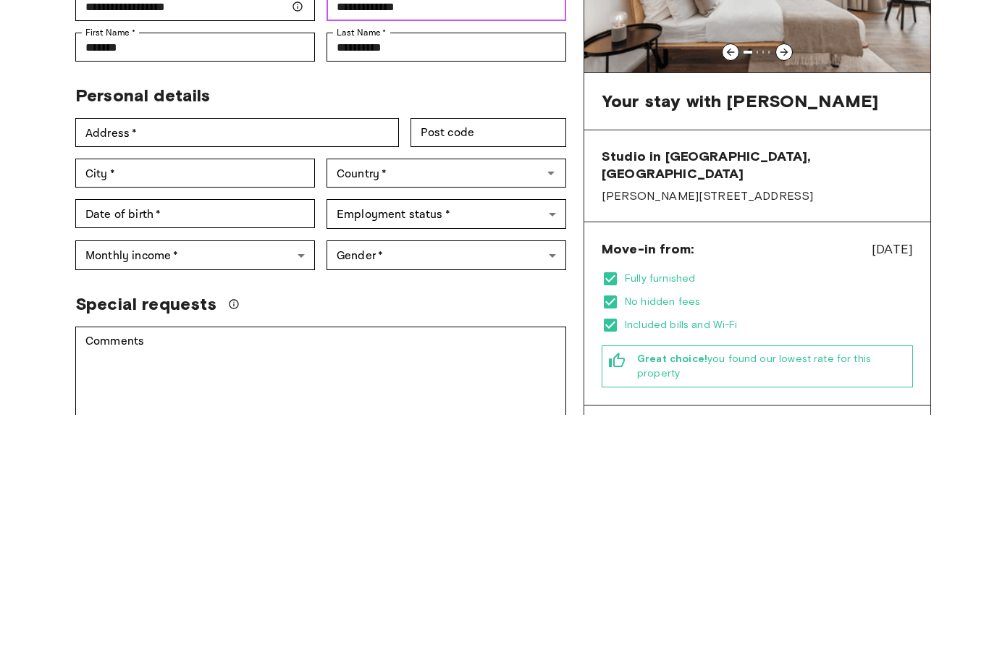
type input "**********"
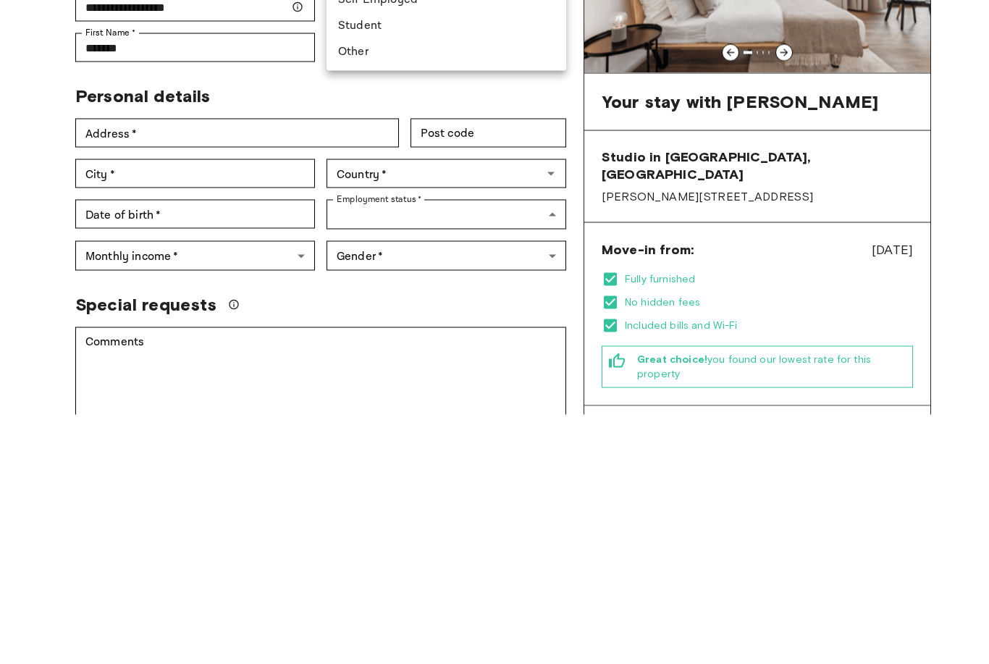
scroll to position [250, 0]
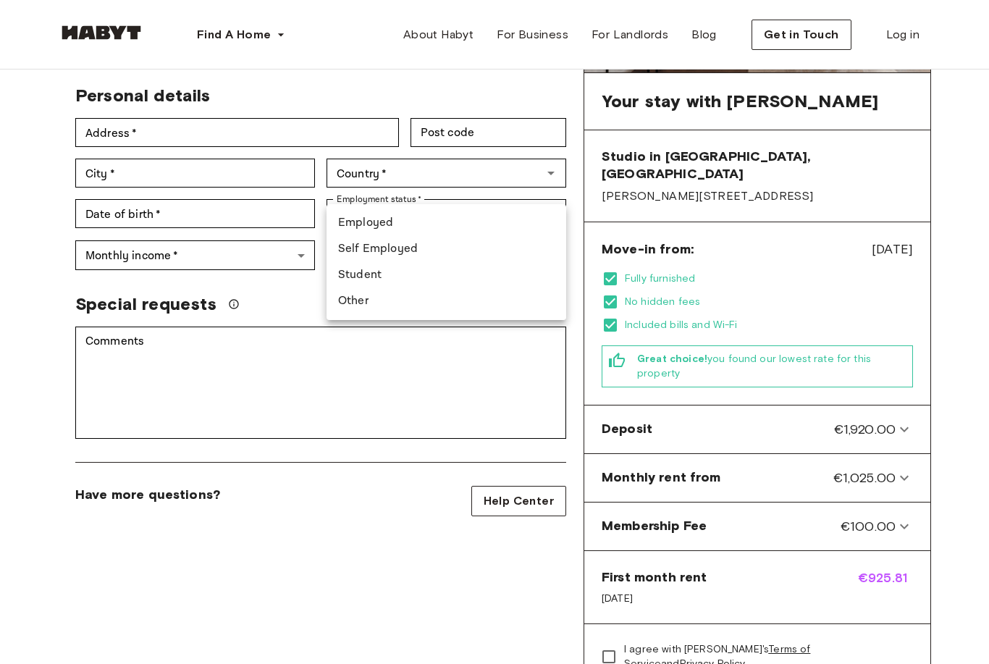
click at [376, 274] on li "Student" at bounding box center [447, 275] width 240 height 26
type input "*******"
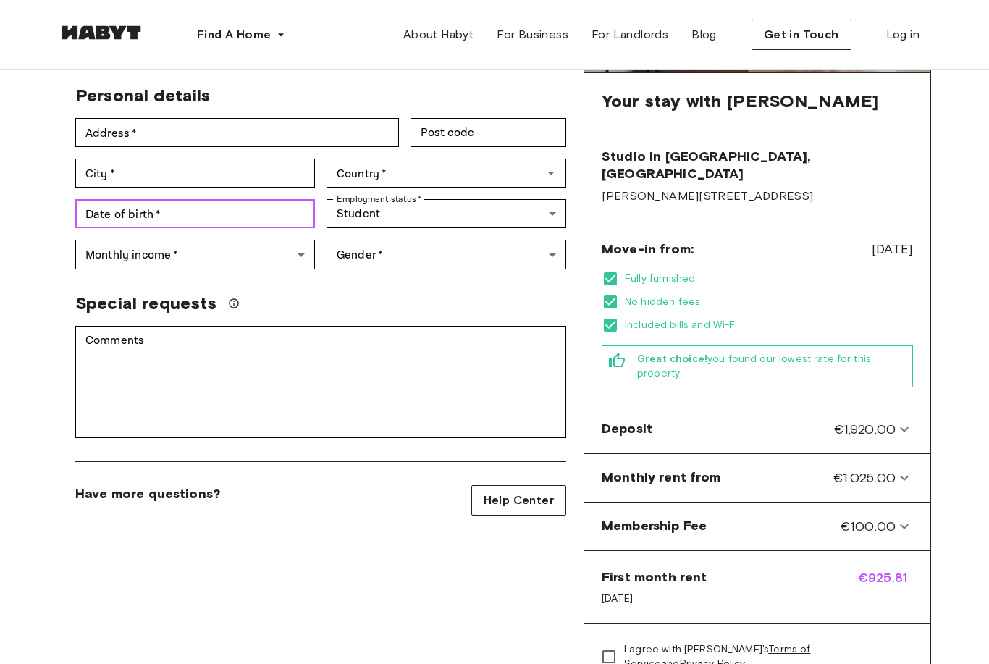
click at [183, 199] on input "Date of birth   *" at bounding box center [195, 213] width 240 height 29
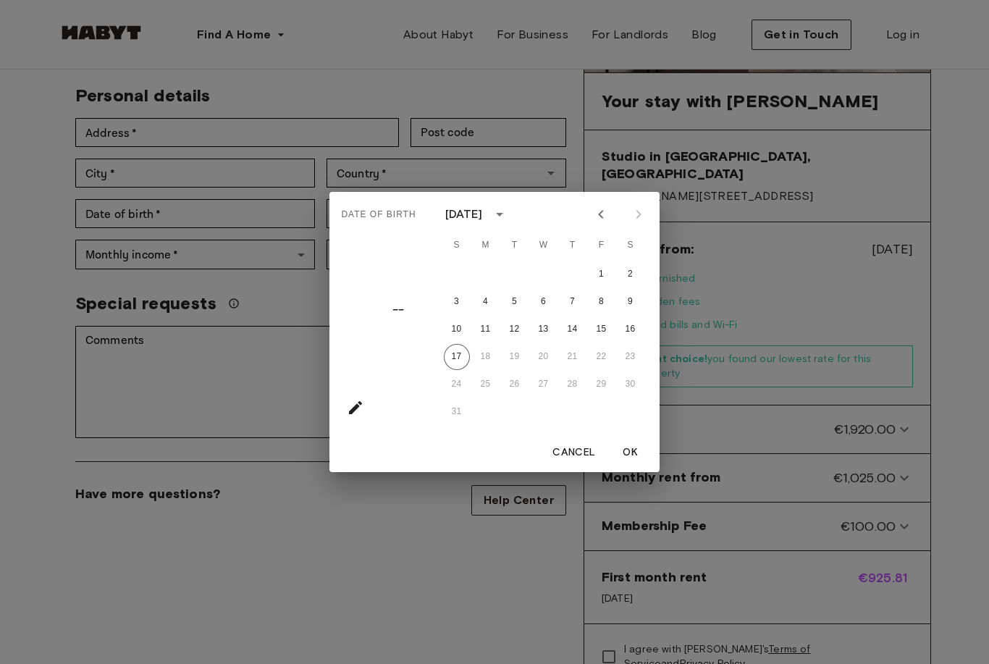
click at [508, 223] on icon "calendar view is open, switch to year view" at bounding box center [499, 214] width 17 height 17
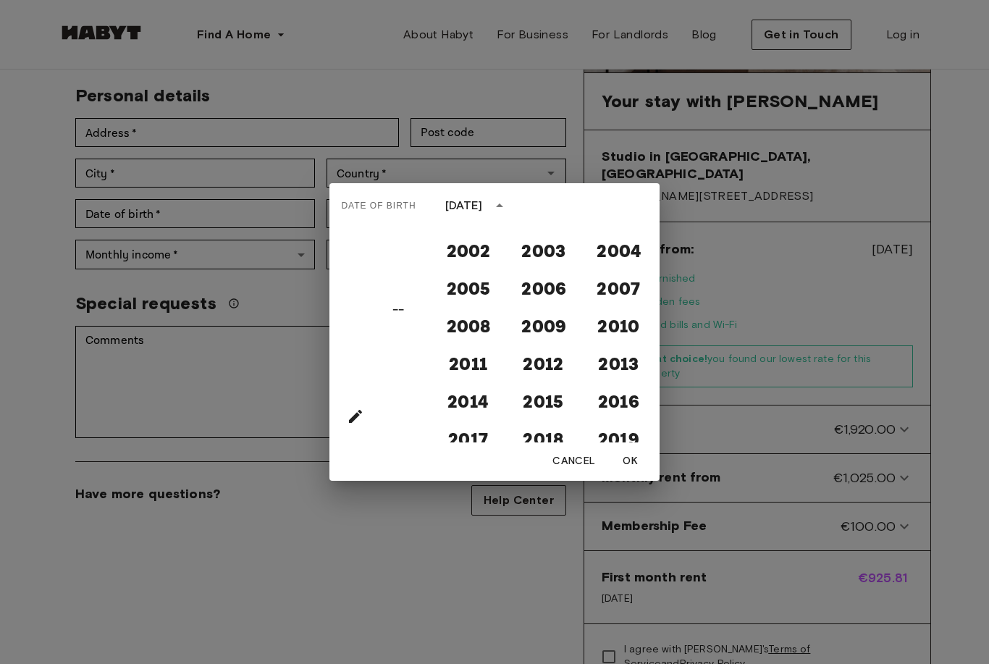
scroll to position [1272, 0]
click at [617, 301] on button "2007" at bounding box center [618, 287] width 52 height 26
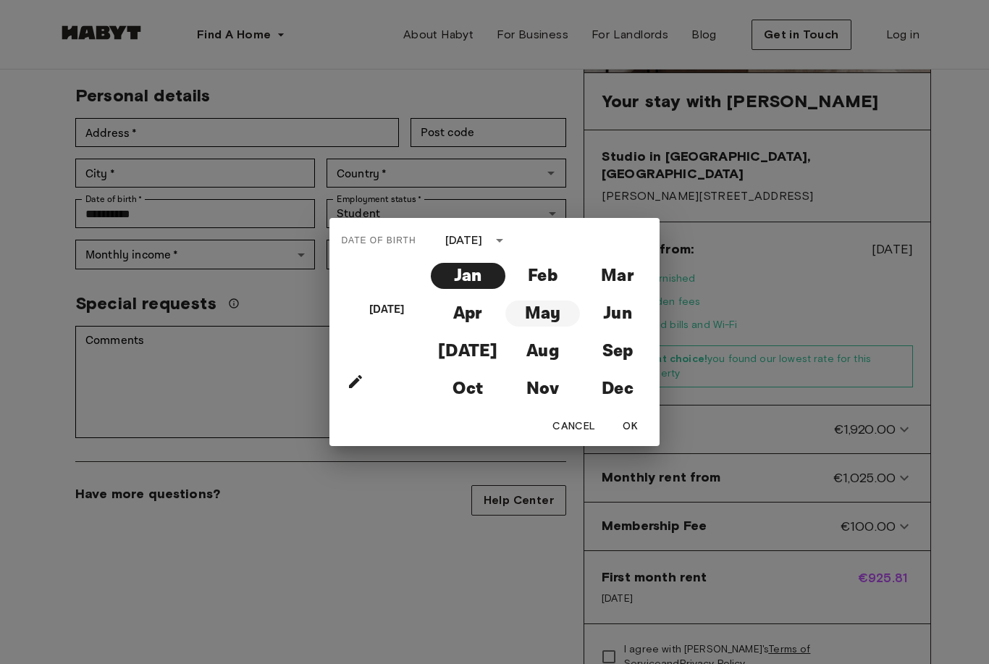
click at [547, 327] on button "May" at bounding box center [543, 314] width 75 height 26
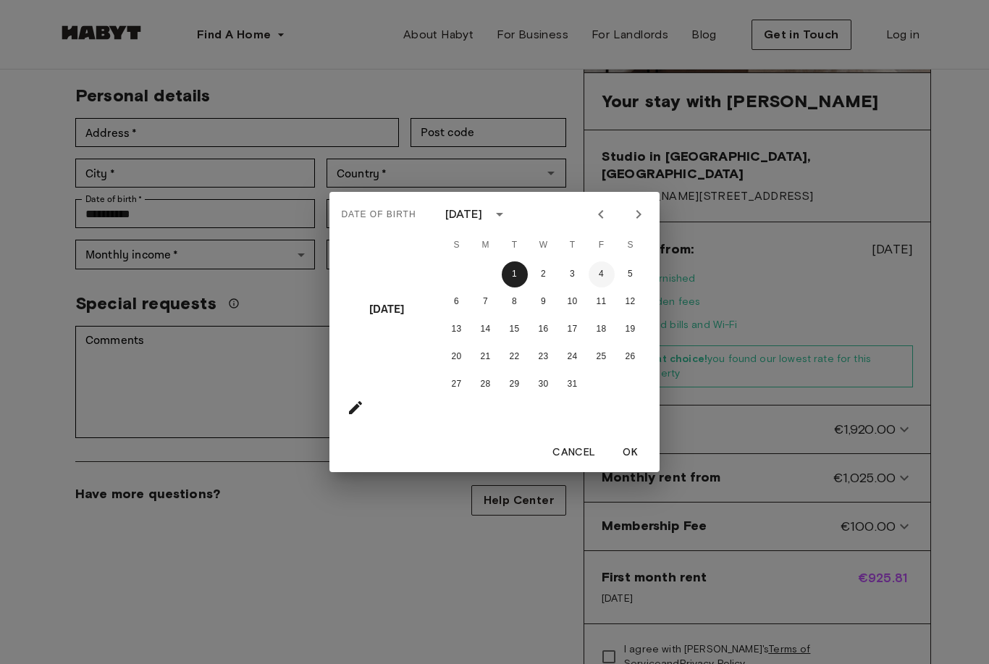
click at [605, 288] on button "4" at bounding box center [602, 274] width 26 height 26
type input "**********"
click at [633, 466] on button "OK" at bounding box center [631, 453] width 46 height 27
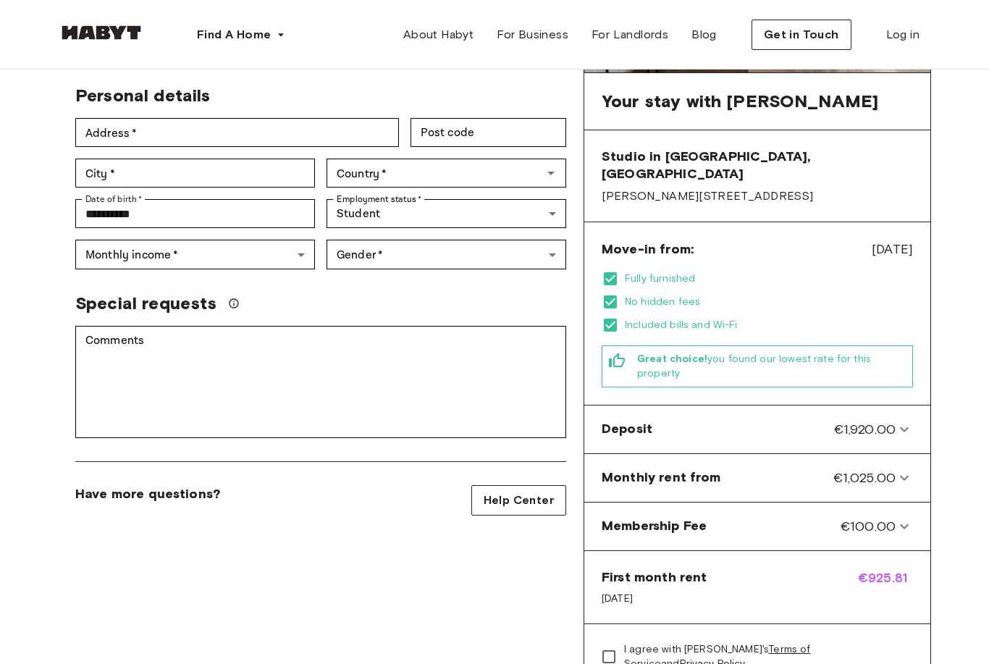
click at [295, 230] on body "**********" at bounding box center [494, 618] width 989 height 1737
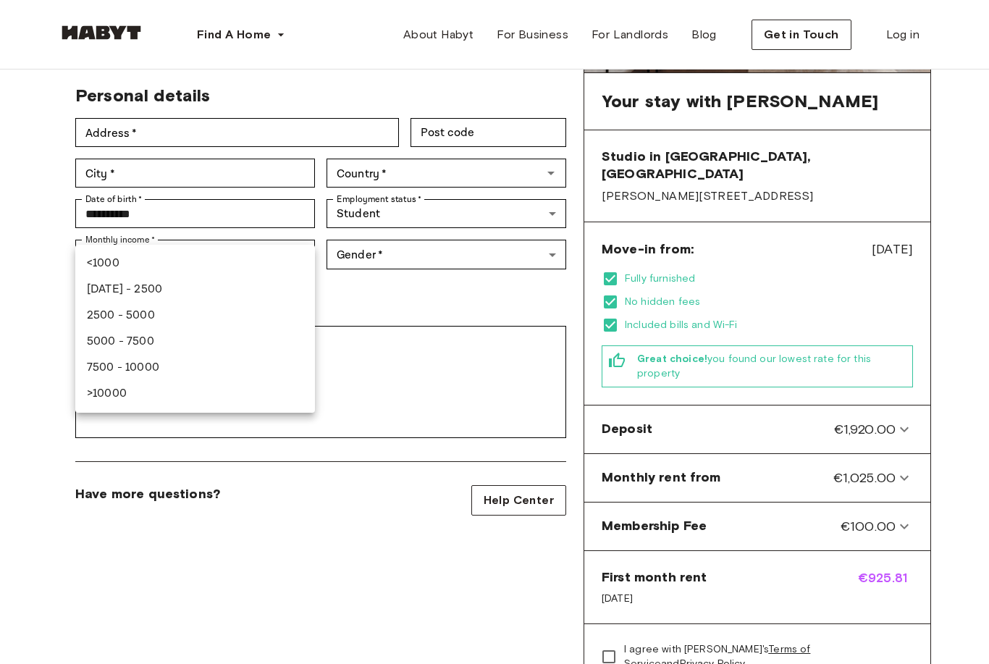
click at [130, 295] on li "1000 - 2500" at bounding box center [195, 290] width 240 height 26
type input "***"
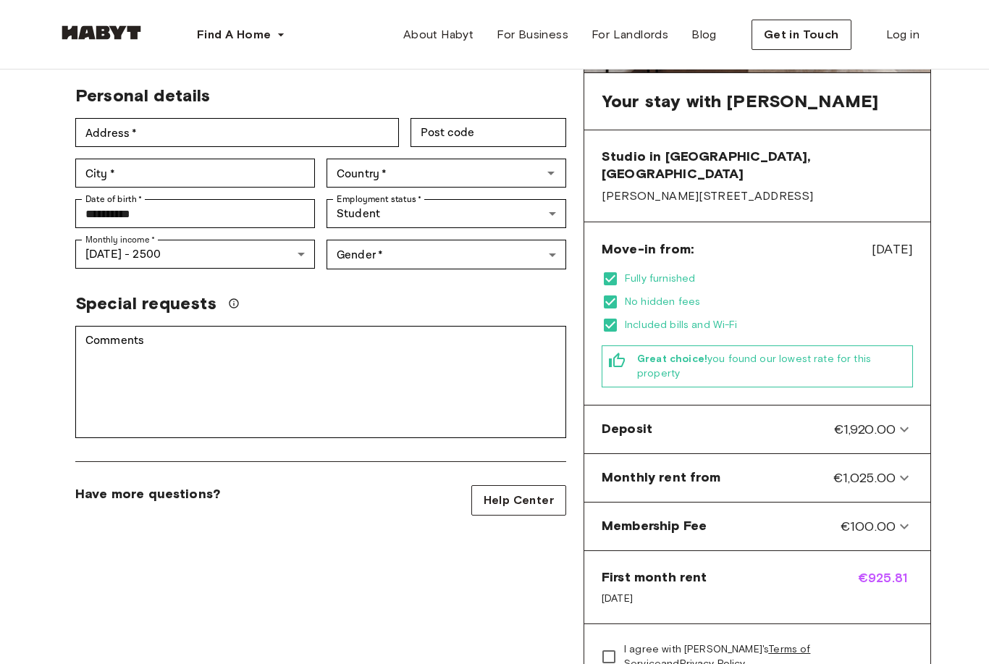
click at [537, 228] on body "**********" at bounding box center [494, 618] width 989 height 1737
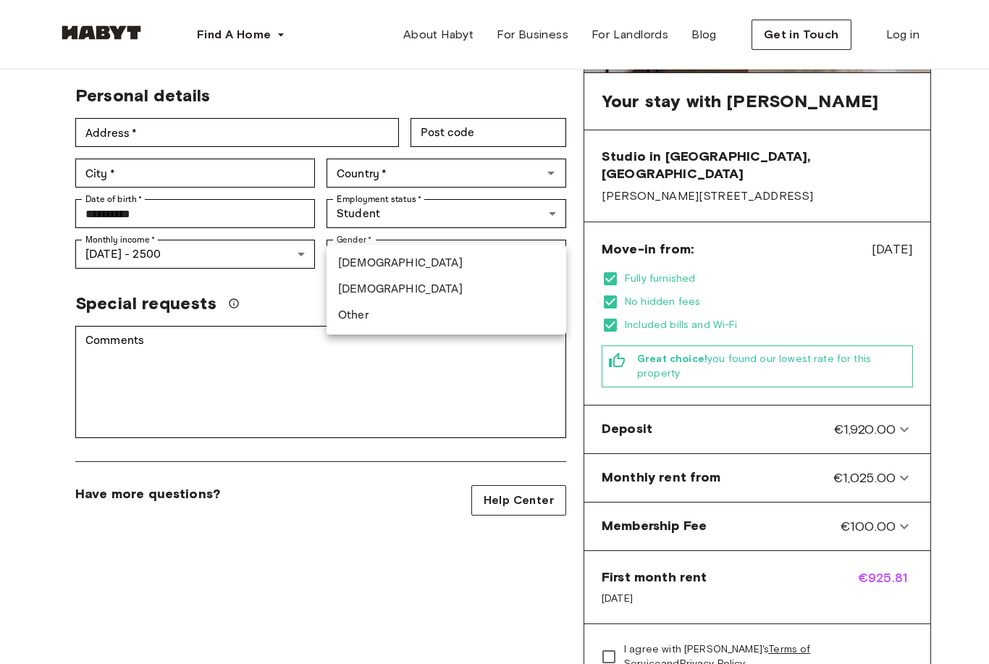
click at [359, 268] on li "Male" at bounding box center [447, 264] width 240 height 26
type input "****"
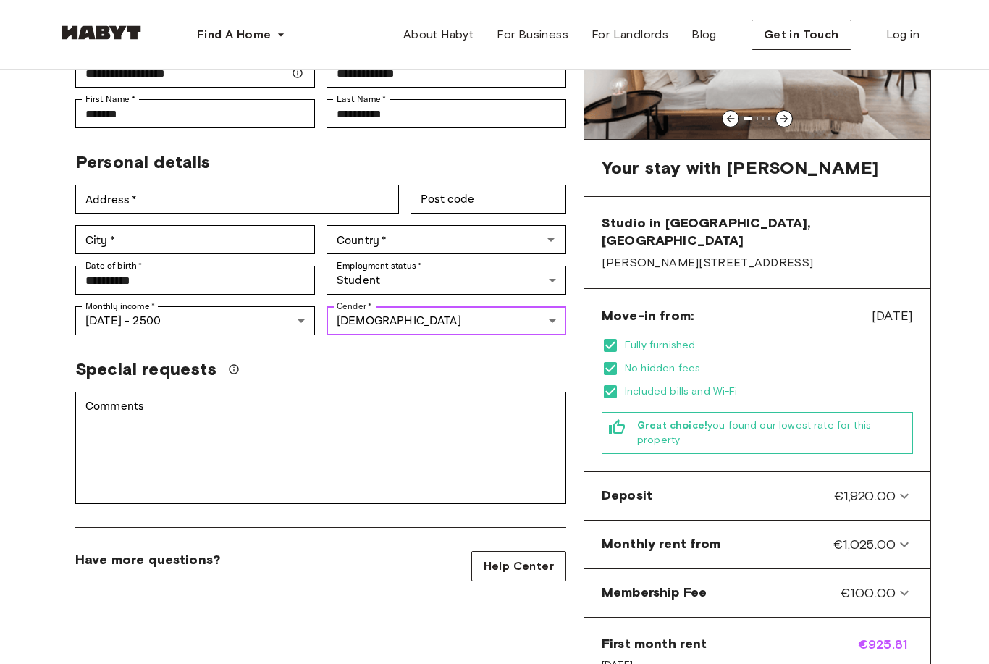
scroll to position [105, 0]
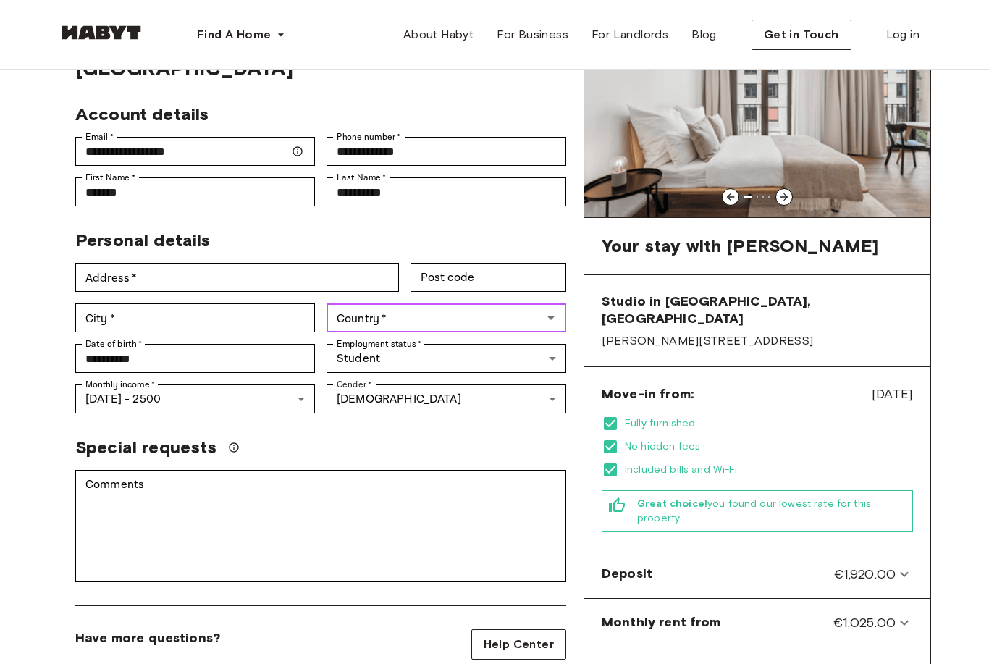
click at [532, 308] on input "Country   *" at bounding box center [434, 318] width 207 height 20
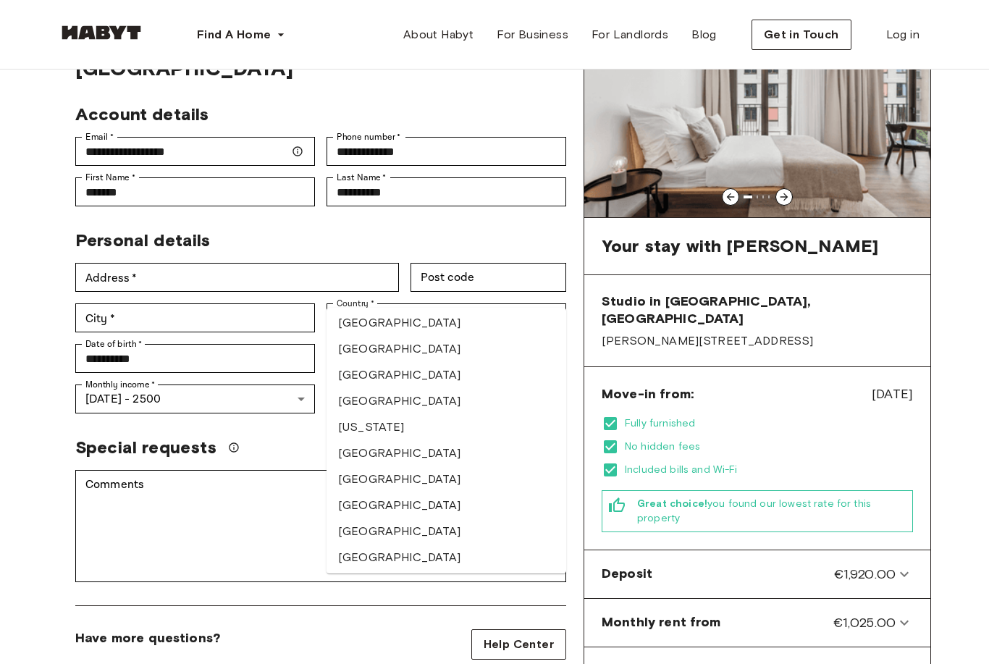
scroll to position [1960, 0]
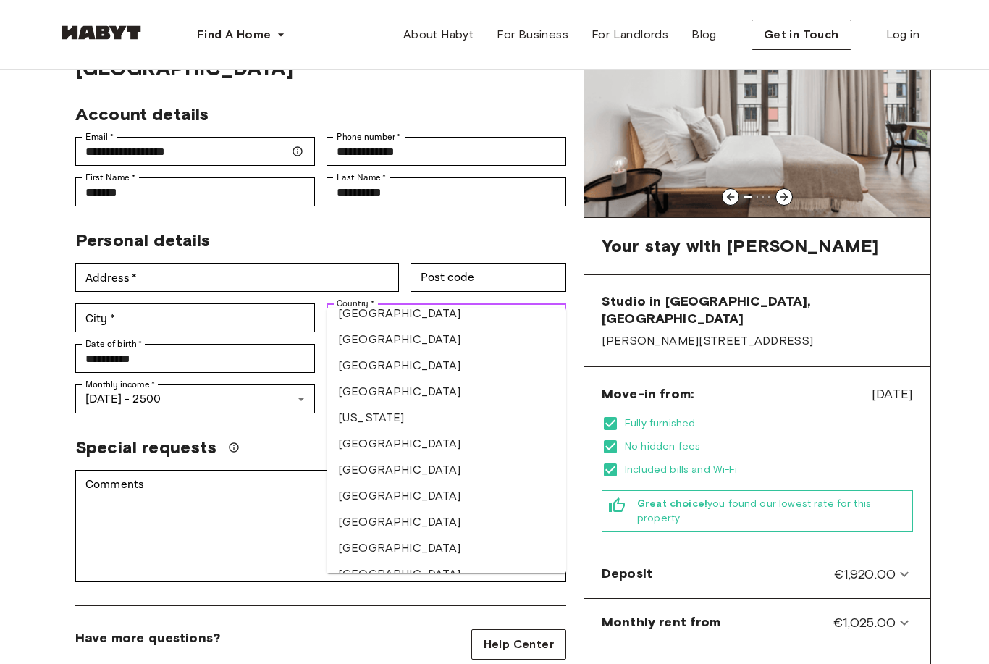
click at [366, 509] on li "Greece" at bounding box center [447, 522] width 240 height 26
type input "******"
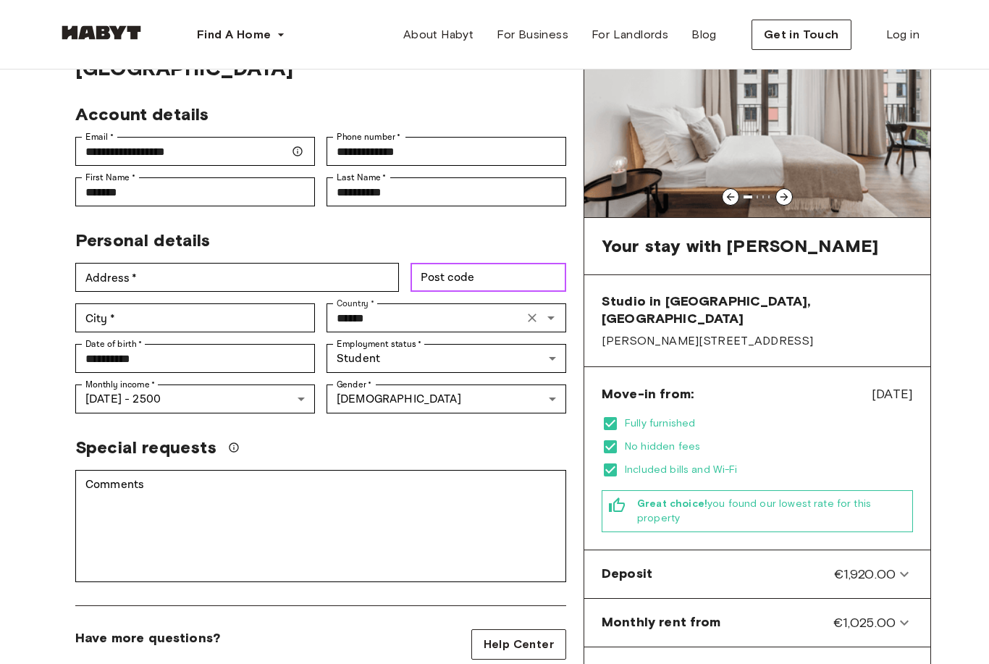
click at [490, 263] on input "Post code" at bounding box center [489, 277] width 156 height 29
type input "*****"
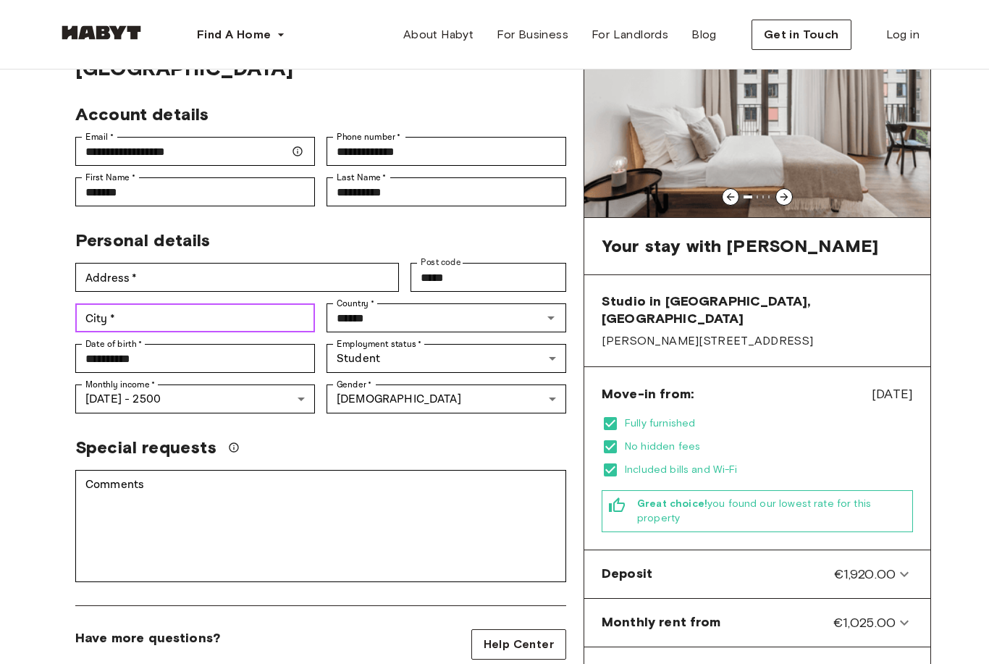
click at [138, 303] on input "City   *" at bounding box center [195, 317] width 240 height 29
type input "******"
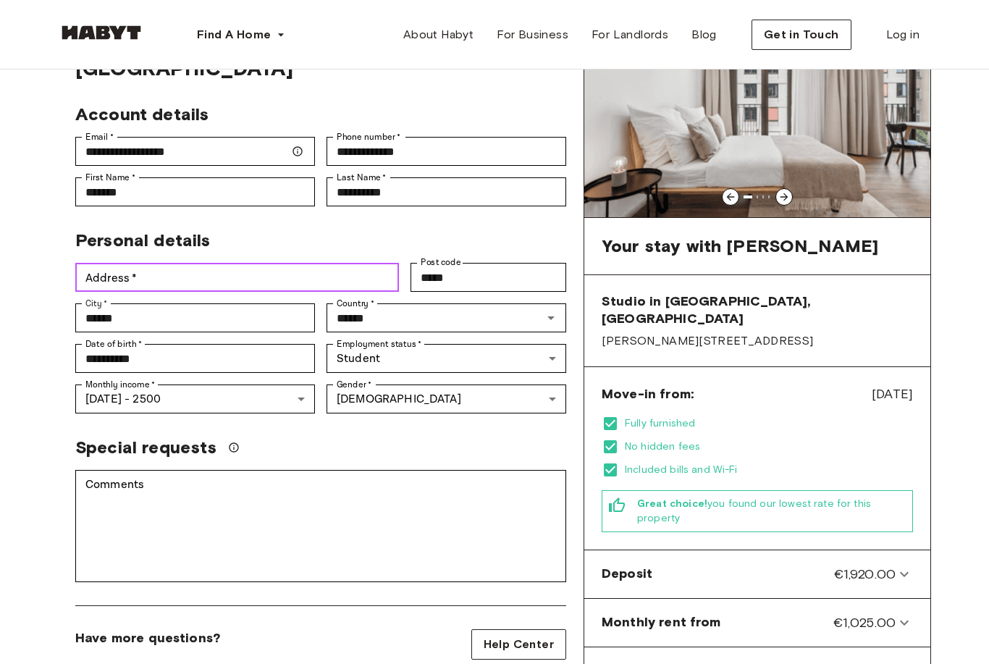
click at [171, 263] on input "Address   *" at bounding box center [237, 277] width 324 height 29
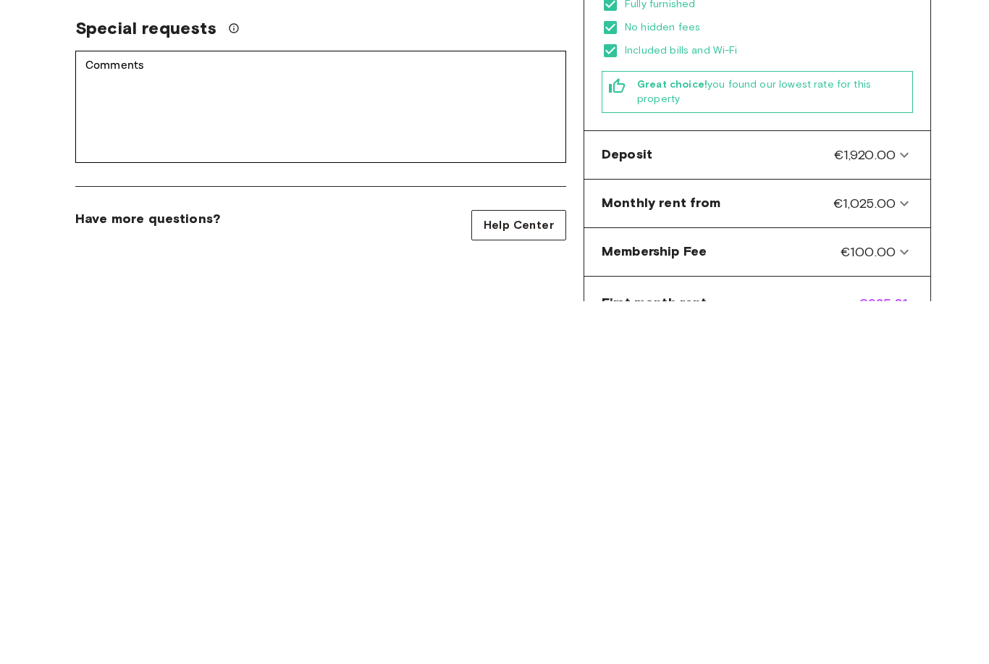
scroll to position [164, 0]
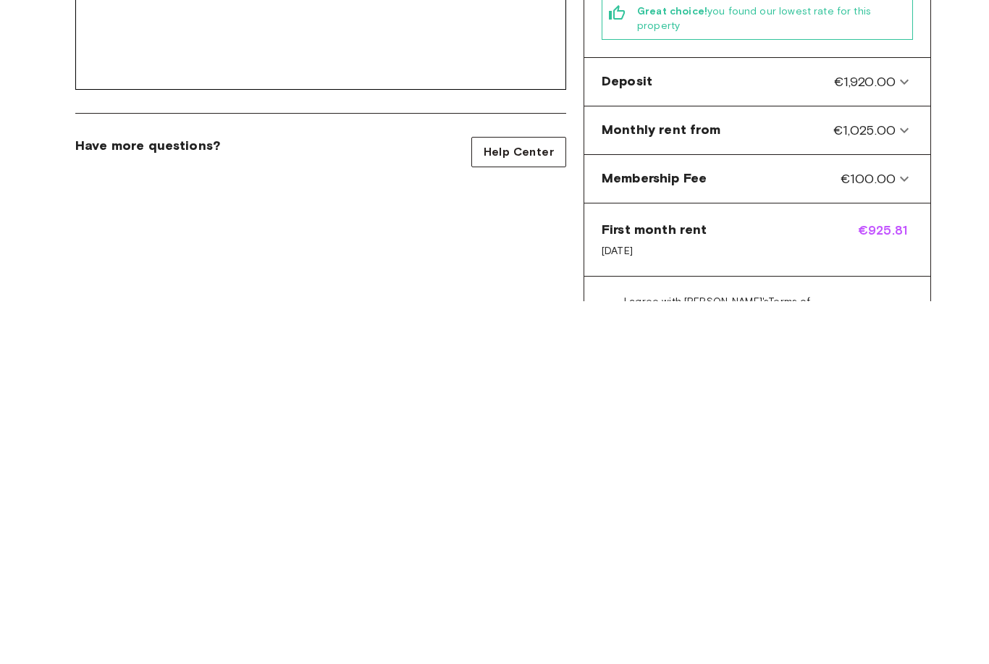
type input "**********"
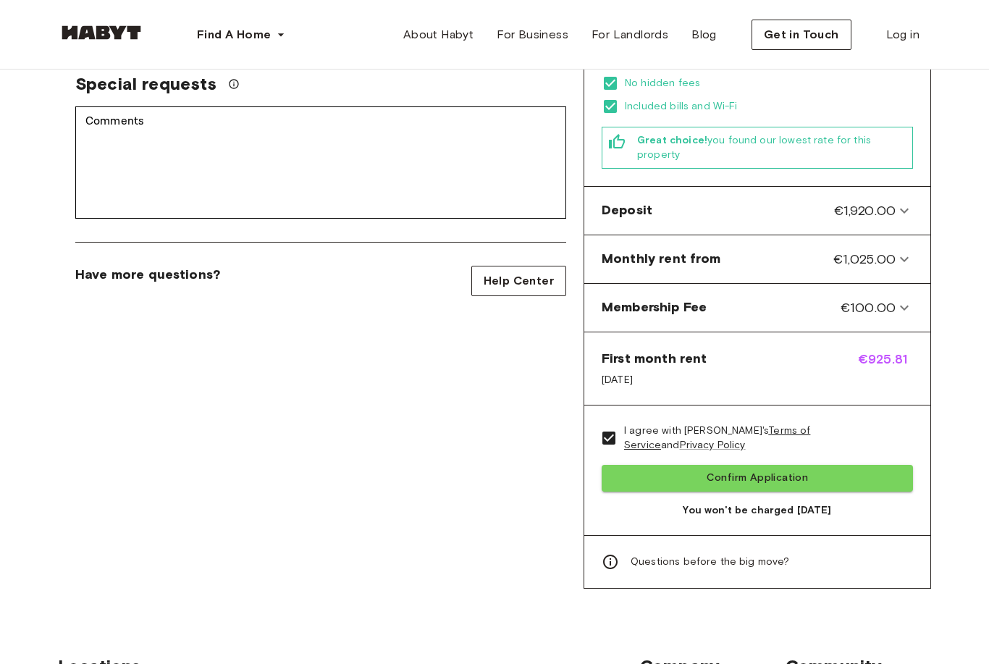
scroll to position [469, 0]
click at [759, 466] on button "Confirm Application" at bounding box center [757, 478] width 311 height 27
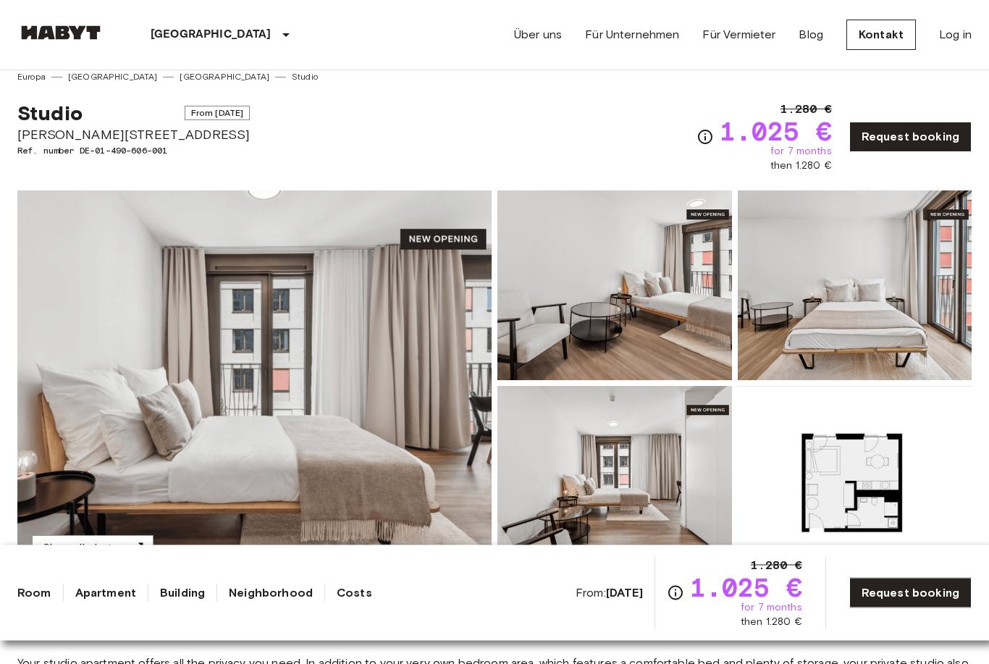
scroll to position [14, 0]
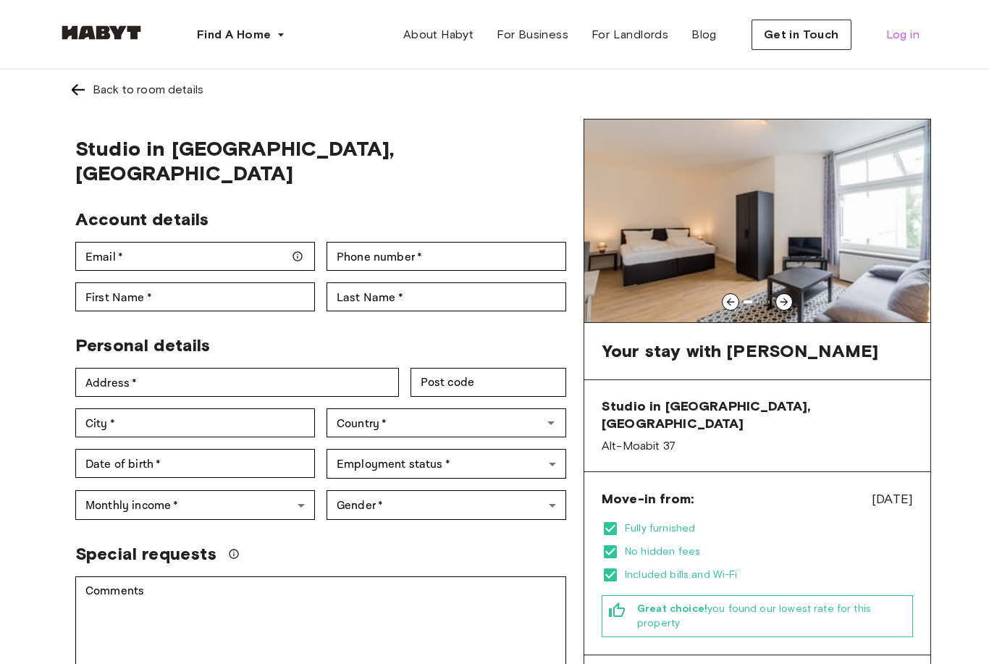
click at [897, 39] on span "Log in" at bounding box center [902, 34] width 33 height 17
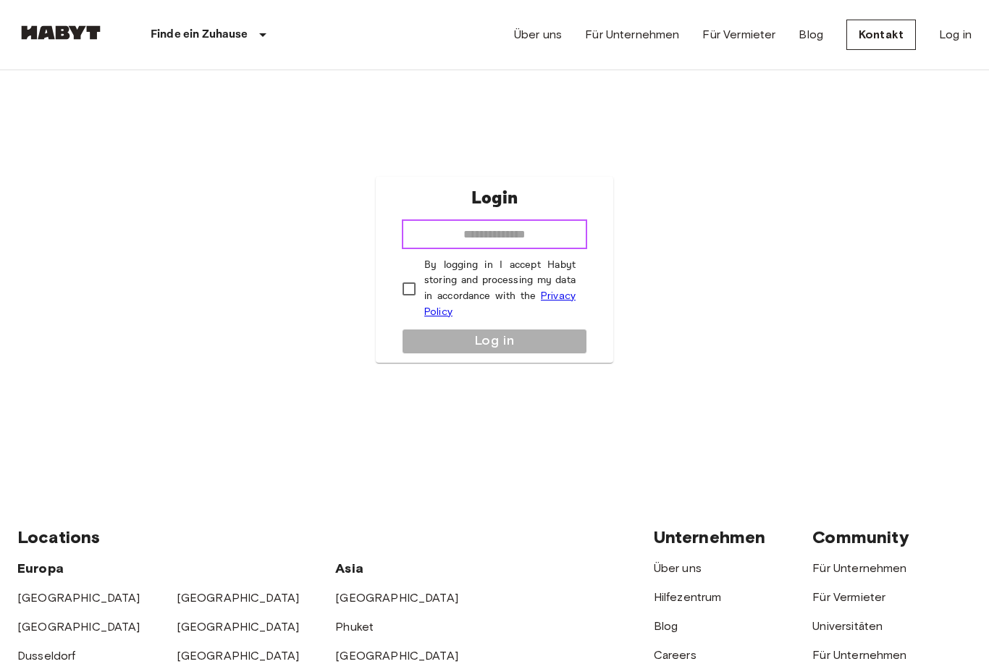
click at [472, 249] on input "email" at bounding box center [494, 234] width 185 height 29
click at [536, 34] on link "Über uns" at bounding box center [538, 34] width 48 height 17
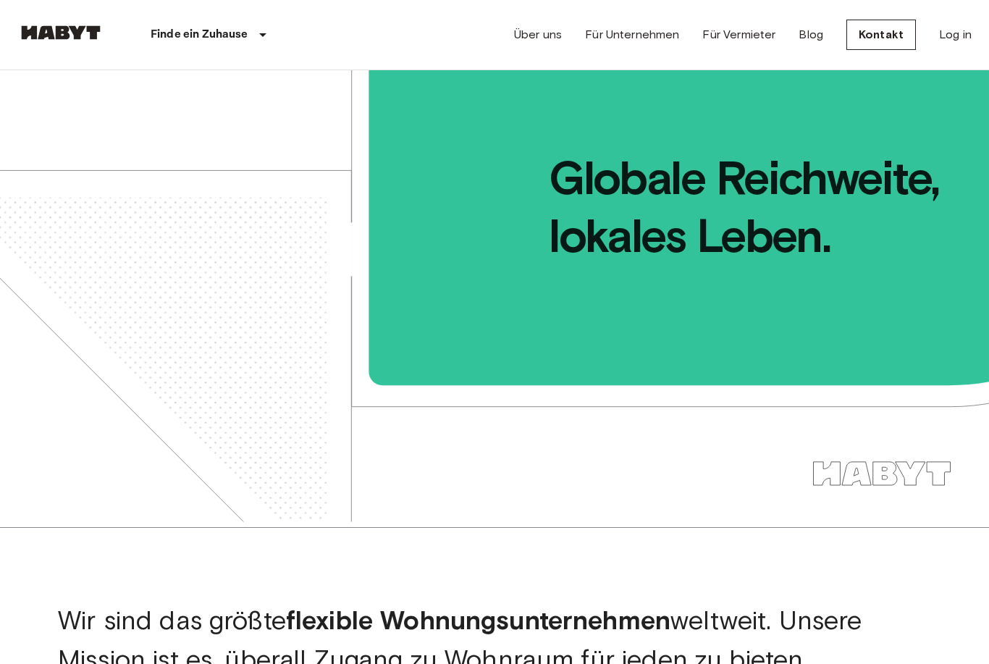
click at [749, 35] on link "Für Vermieter" at bounding box center [739, 34] width 73 height 17
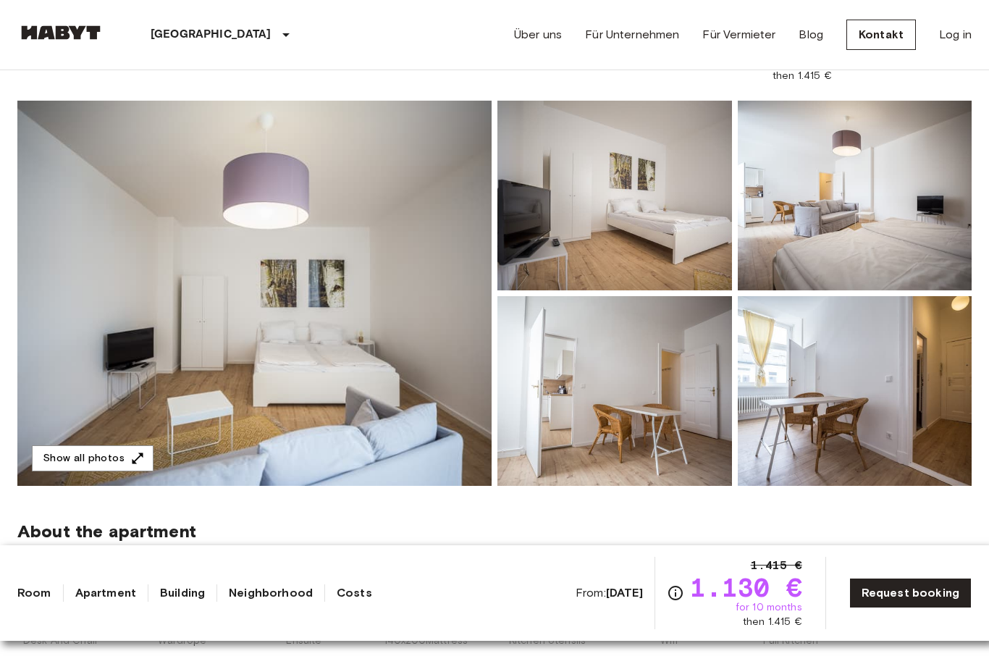
scroll to position [101, 0]
click at [393, 369] on img at bounding box center [254, 293] width 474 height 385
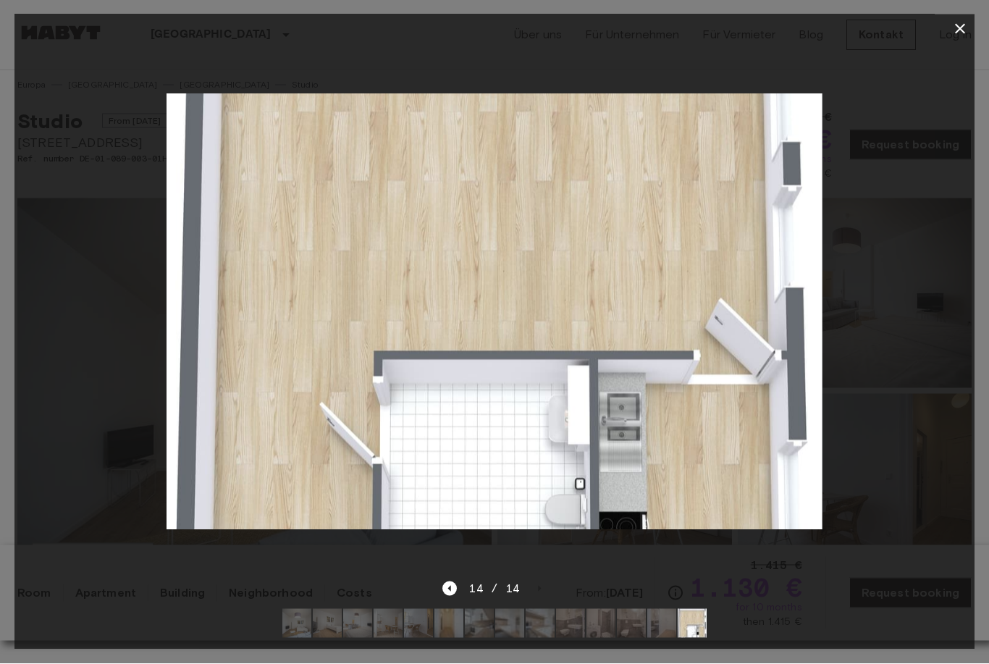
scroll to position [0, 0]
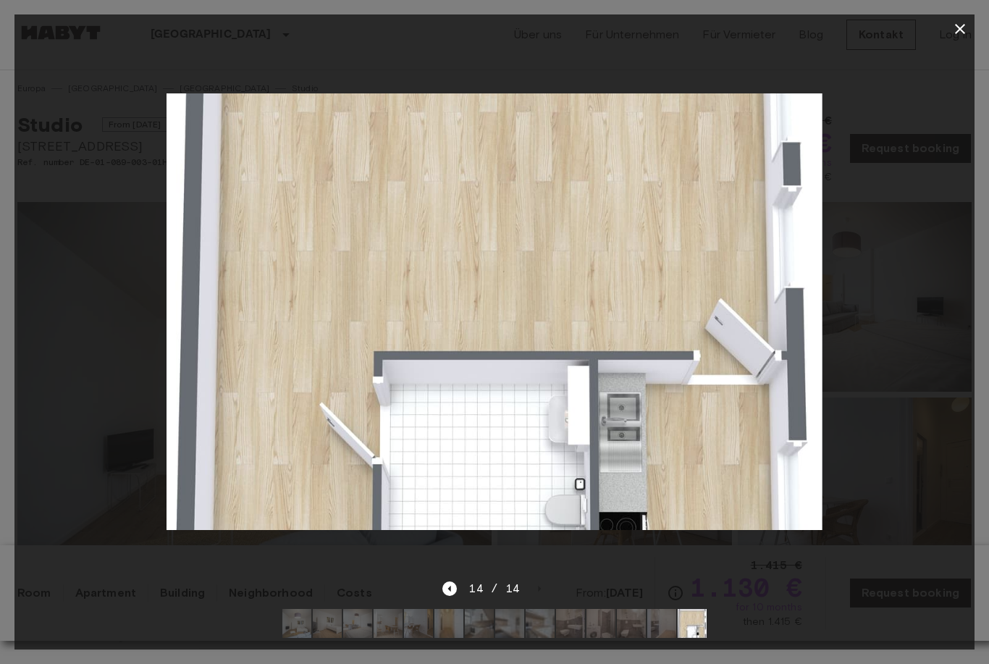
click at [960, 38] on button "button" at bounding box center [960, 28] width 29 height 29
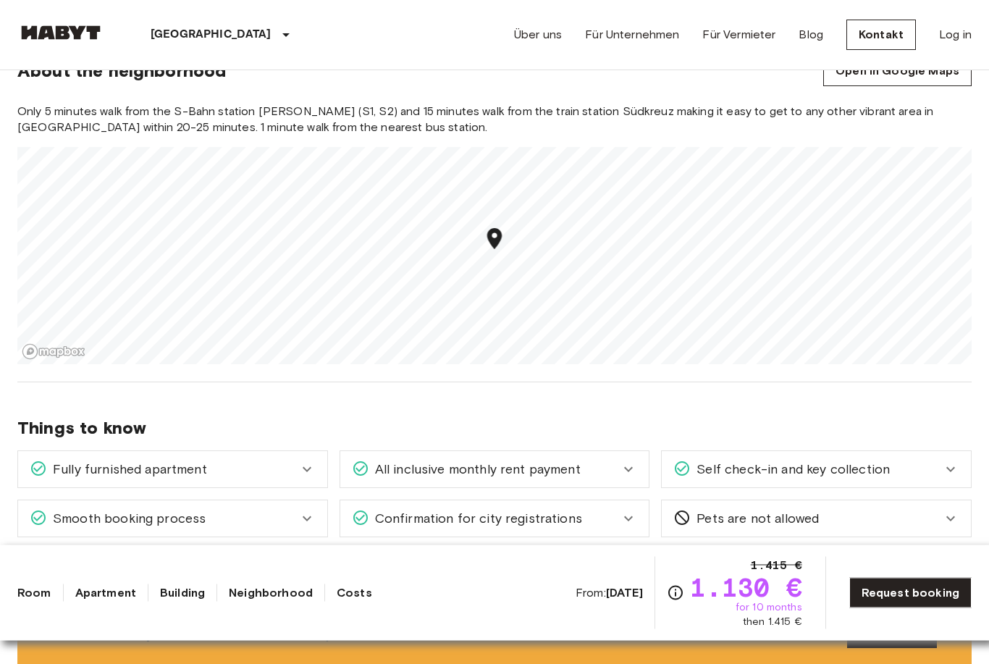
scroll to position [748, 0]
